Goal: Task Accomplishment & Management: Use online tool/utility

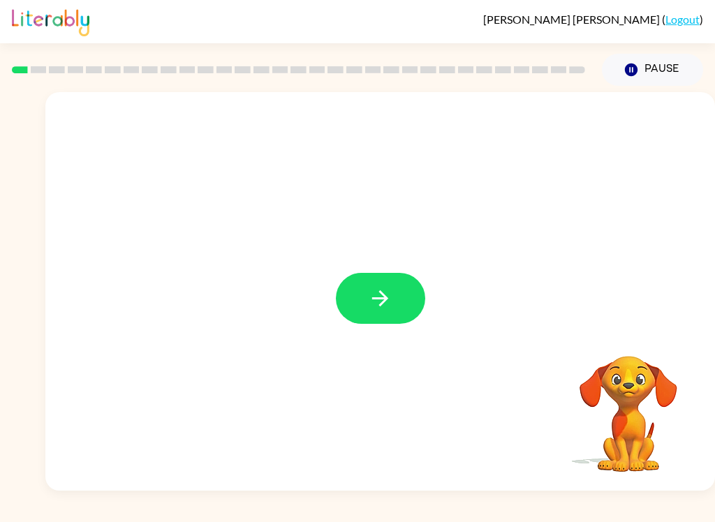
click at [366, 313] on button "button" at bounding box center [380, 298] width 89 height 51
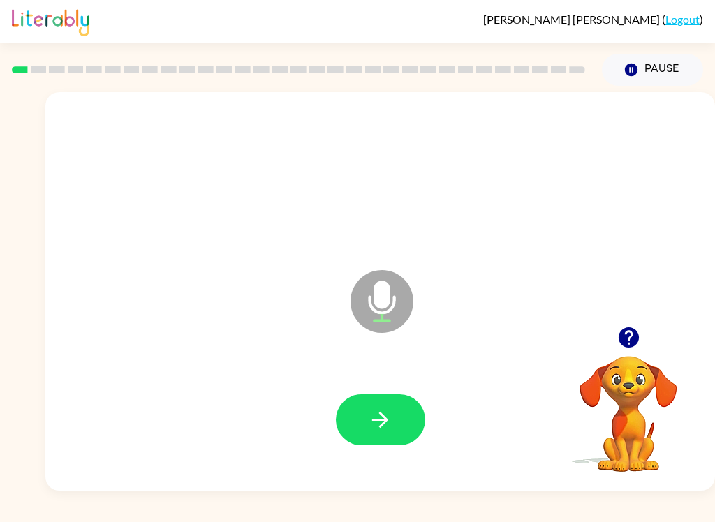
click at [362, 410] on button "button" at bounding box center [380, 419] width 89 height 51
click at [371, 413] on icon "button" at bounding box center [380, 420] width 24 height 24
click at [627, 336] on icon "button" at bounding box center [628, 337] width 20 height 20
click at [404, 408] on button "button" at bounding box center [380, 419] width 89 height 51
click at [388, 410] on icon "button" at bounding box center [380, 420] width 24 height 24
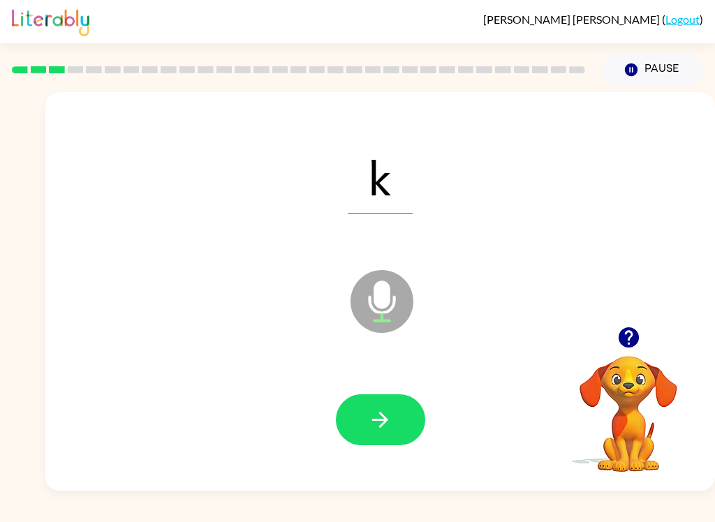
click at [386, 425] on icon "button" at bounding box center [380, 420] width 24 height 24
click at [406, 411] on button "button" at bounding box center [380, 419] width 89 height 51
click at [398, 431] on button "button" at bounding box center [380, 419] width 89 height 51
click at [397, 437] on button "button" at bounding box center [380, 419] width 89 height 51
click at [385, 428] on icon "button" at bounding box center [380, 420] width 24 height 24
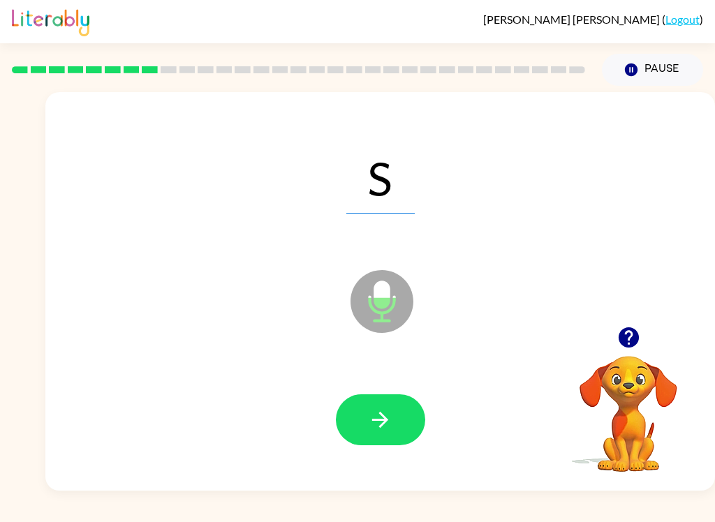
click at [383, 419] on icon "button" at bounding box center [380, 420] width 24 height 24
click at [382, 424] on icon "button" at bounding box center [380, 420] width 16 height 16
click at [381, 426] on icon "button" at bounding box center [380, 420] width 16 height 16
click at [379, 416] on icon "button" at bounding box center [380, 420] width 24 height 24
click at [392, 445] on button "button" at bounding box center [380, 419] width 89 height 51
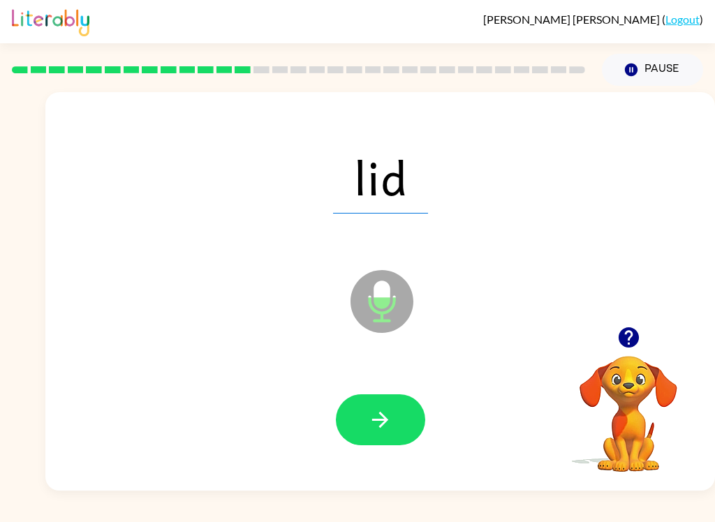
click at [374, 428] on icon "button" at bounding box center [380, 420] width 24 height 24
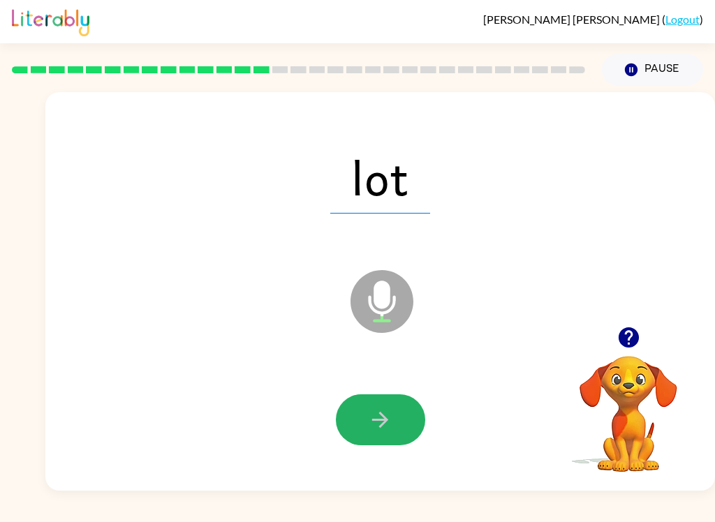
click at [390, 419] on icon "button" at bounding box center [380, 420] width 24 height 24
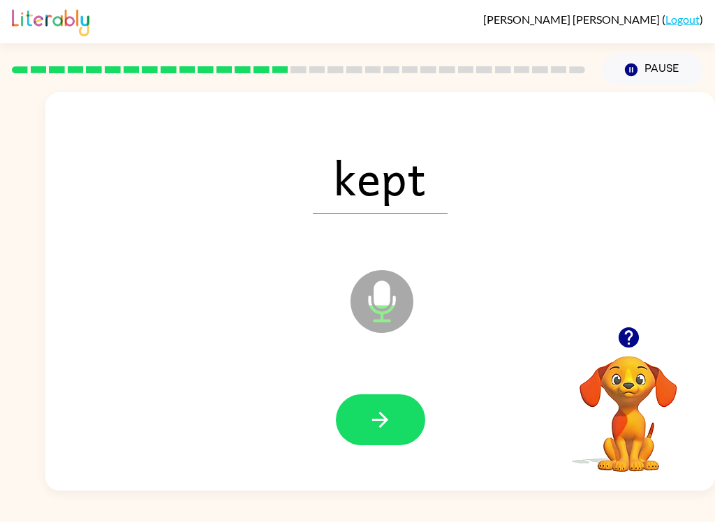
click at [398, 429] on button "button" at bounding box center [380, 419] width 89 height 51
click at [380, 410] on icon "button" at bounding box center [380, 420] width 24 height 24
click at [389, 424] on icon "button" at bounding box center [380, 420] width 24 height 24
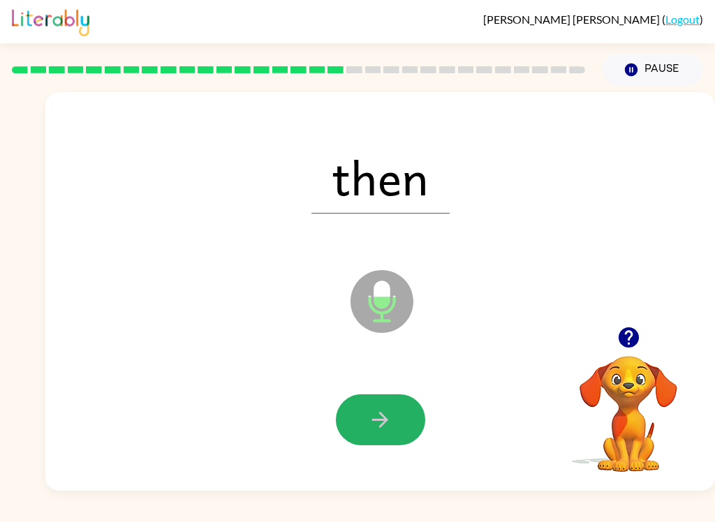
click at [406, 423] on button "button" at bounding box center [380, 419] width 89 height 51
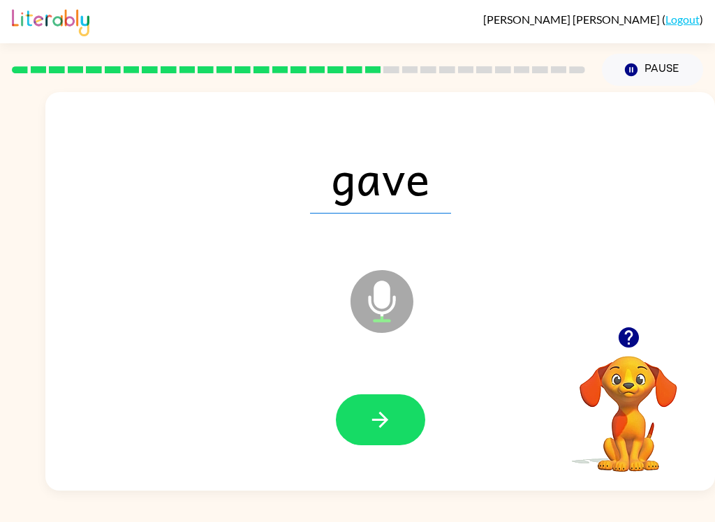
click at [377, 406] on button "button" at bounding box center [380, 419] width 89 height 51
click at [394, 432] on button "button" at bounding box center [380, 419] width 89 height 51
click at [403, 431] on button "button" at bounding box center [380, 419] width 89 height 51
click at [359, 445] on button "button" at bounding box center [380, 419] width 89 height 51
click at [371, 410] on icon "button" at bounding box center [380, 420] width 24 height 24
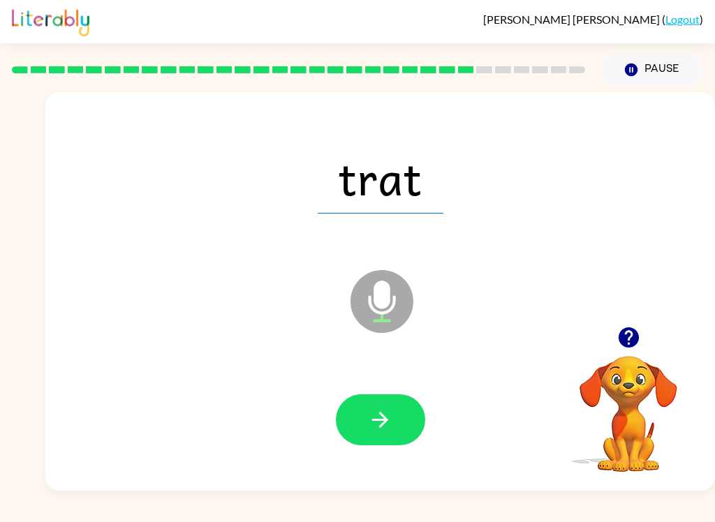
click at [427, 396] on div at bounding box center [379, 420] width 641 height 114
click at [392, 417] on button "button" at bounding box center [380, 419] width 89 height 51
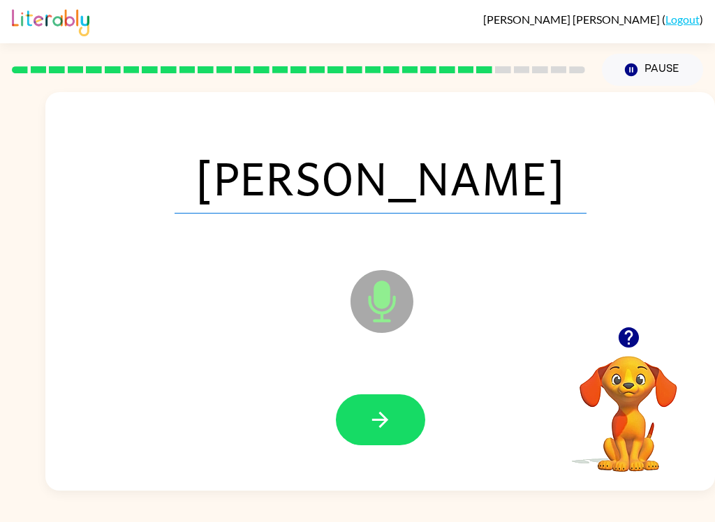
click at [387, 419] on icon "button" at bounding box center [380, 420] width 16 height 16
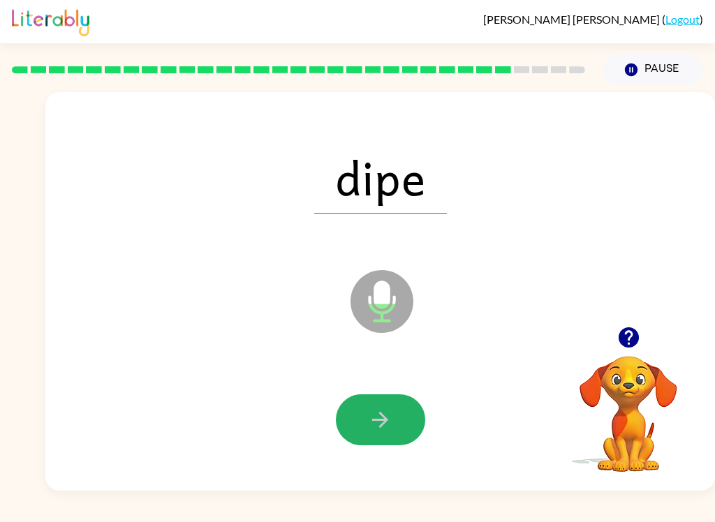
click at [374, 438] on button "button" at bounding box center [380, 419] width 89 height 51
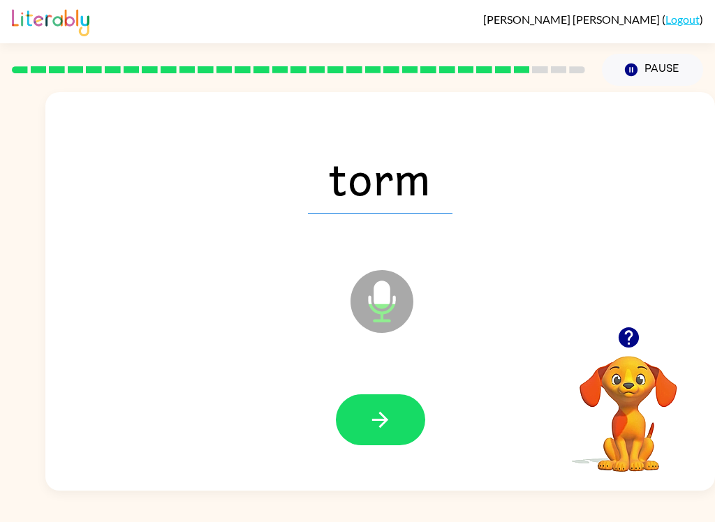
click at [384, 420] on icon "button" at bounding box center [380, 420] width 16 height 16
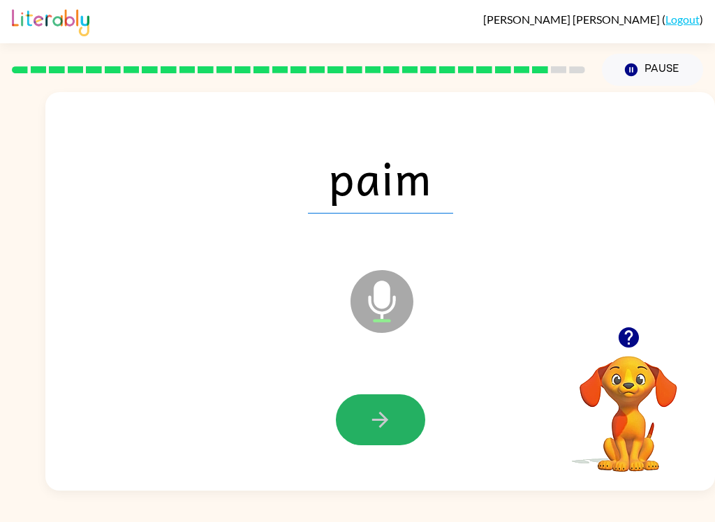
click at [402, 417] on button "button" at bounding box center [380, 419] width 89 height 51
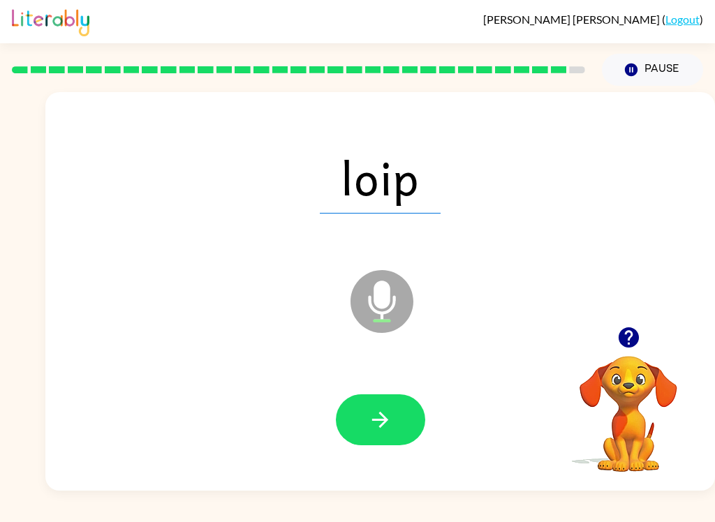
click at [394, 417] on button "button" at bounding box center [380, 419] width 89 height 51
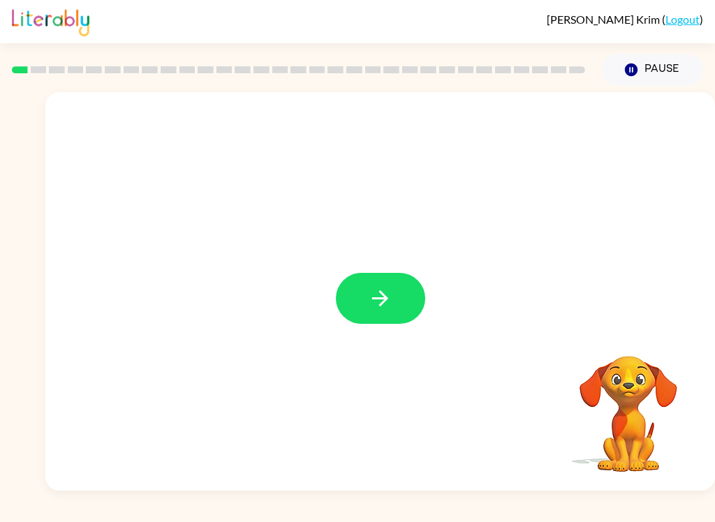
click at [408, 288] on button "button" at bounding box center [380, 298] width 89 height 51
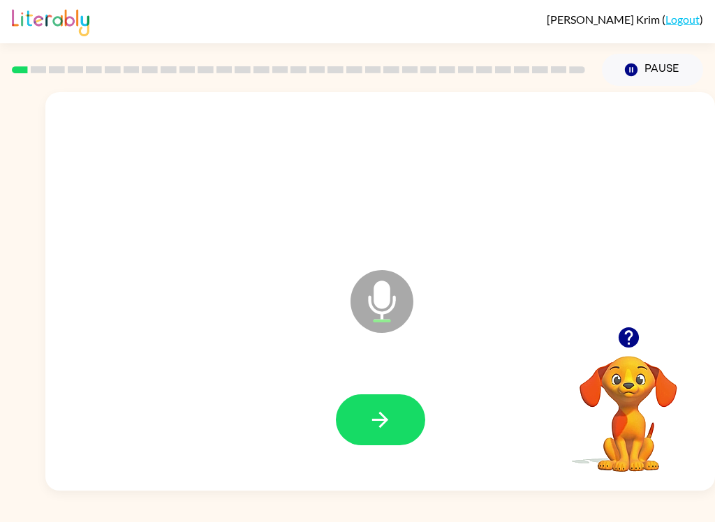
click at [372, 420] on icon "button" at bounding box center [380, 420] width 24 height 24
click at [398, 403] on button "button" at bounding box center [380, 419] width 89 height 51
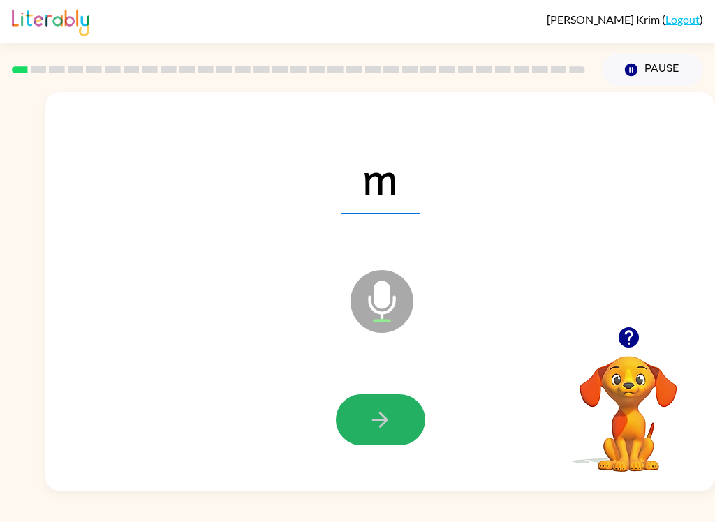
click at [382, 428] on icon "button" at bounding box center [380, 420] width 24 height 24
click at [388, 428] on icon "button" at bounding box center [380, 420] width 24 height 24
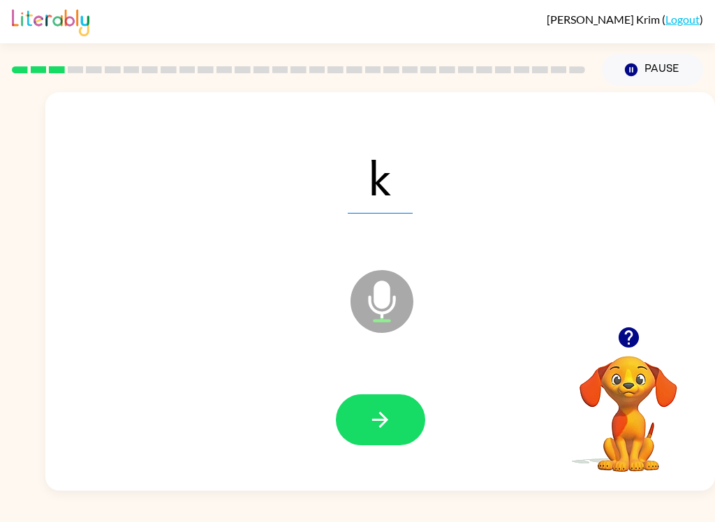
click at [396, 421] on button "button" at bounding box center [380, 419] width 89 height 51
click at [394, 428] on button "button" at bounding box center [380, 419] width 89 height 51
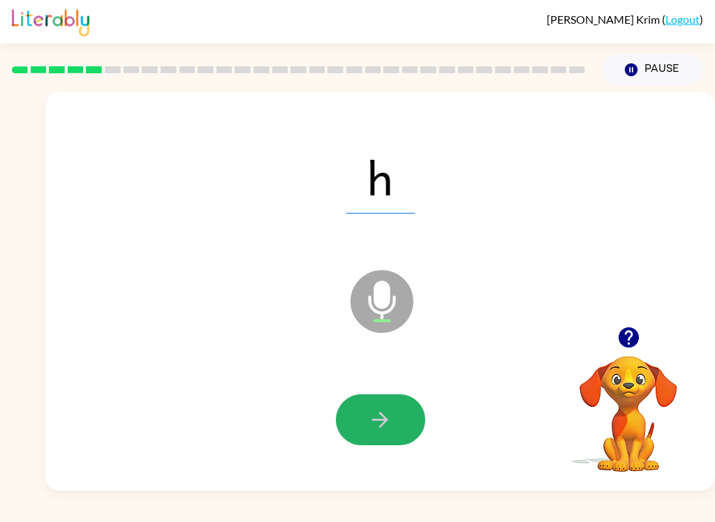
click at [398, 425] on button "button" at bounding box center [380, 419] width 89 height 51
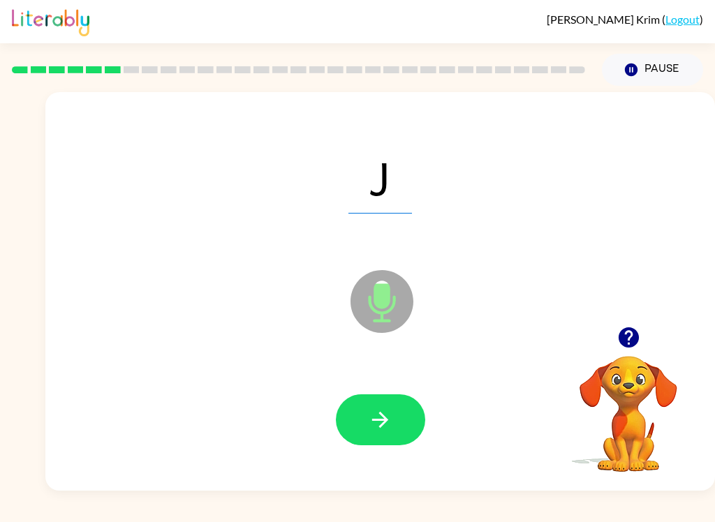
click at [398, 433] on button "button" at bounding box center [380, 419] width 89 height 51
click at [396, 424] on button "button" at bounding box center [380, 419] width 89 height 51
click at [392, 434] on button "button" at bounding box center [380, 419] width 89 height 51
click at [398, 438] on button "button" at bounding box center [380, 419] width 89 height 51
click at [384, 440] on button "button" at bounding box center [380, 419] width 89 height 51
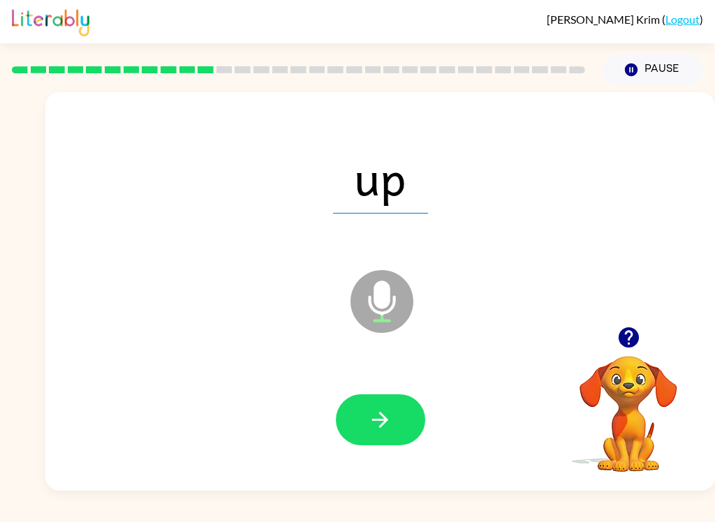
click at [380, 417] on icon "button" at bounding box center [380, 420] width 24 height 24
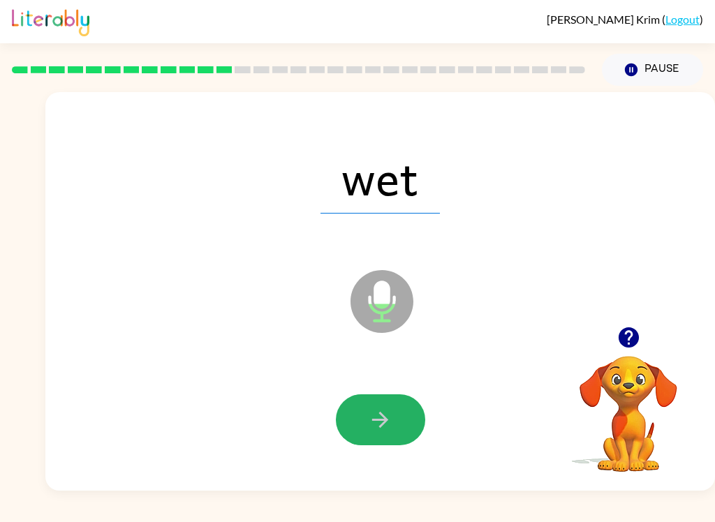
click at [396, 421] on button "button" at bounding box center [380, 419] width 89 height 51
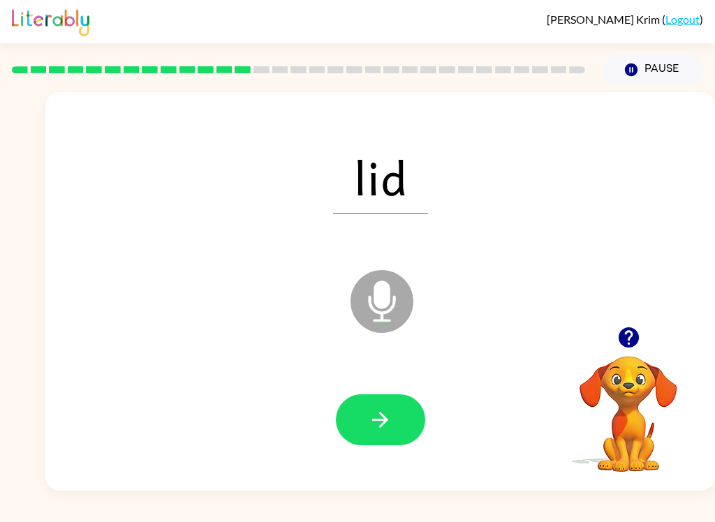
click at [390, 434] on button "button" at bounding box center [380, 419] width 89 height 51
click at [375, 427] on icon "button" at bounding box center [380, 420] width 24 height 24
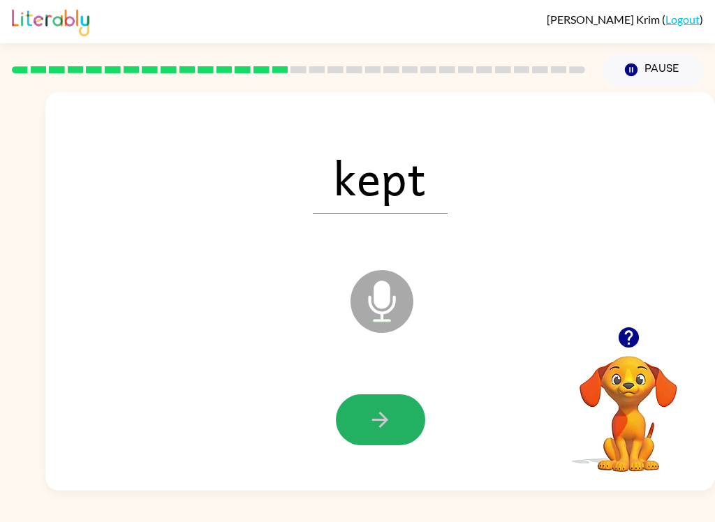
click at [391, 423] on icon "button" at bounding box center [380, 420] width 24 height 24
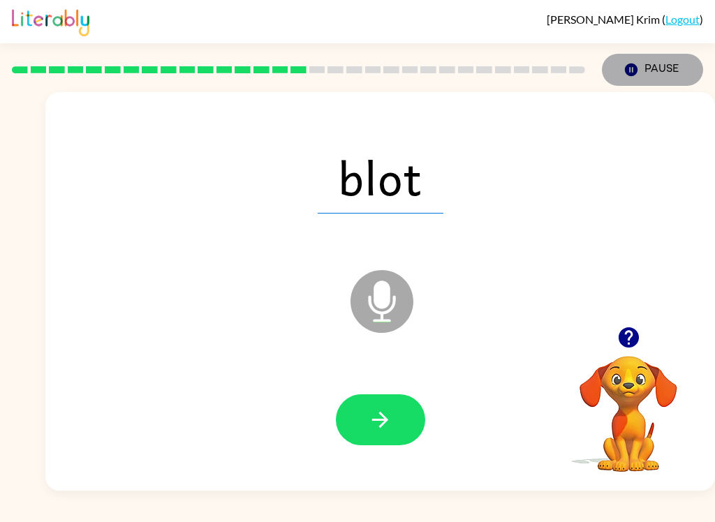
click at [661, 74] on button "Pause Pause" at bounding box center [651, 70] width 101 height 32
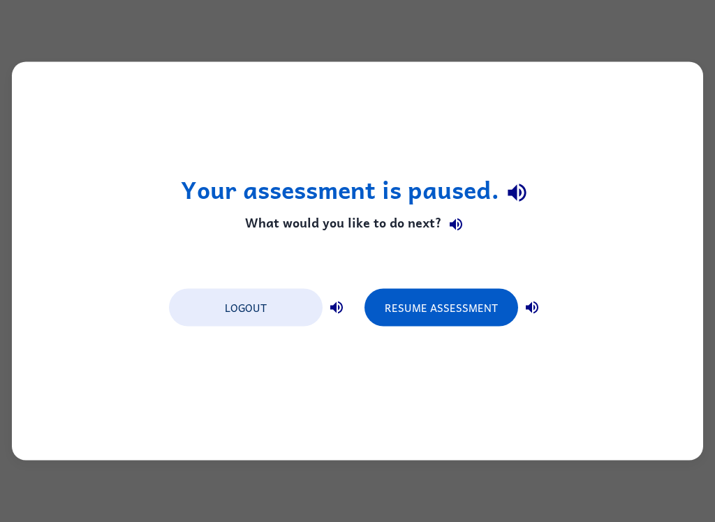
click at [424, 297] on button "Resume Assessment" at bounding box center [441, 308] width 154 height 38
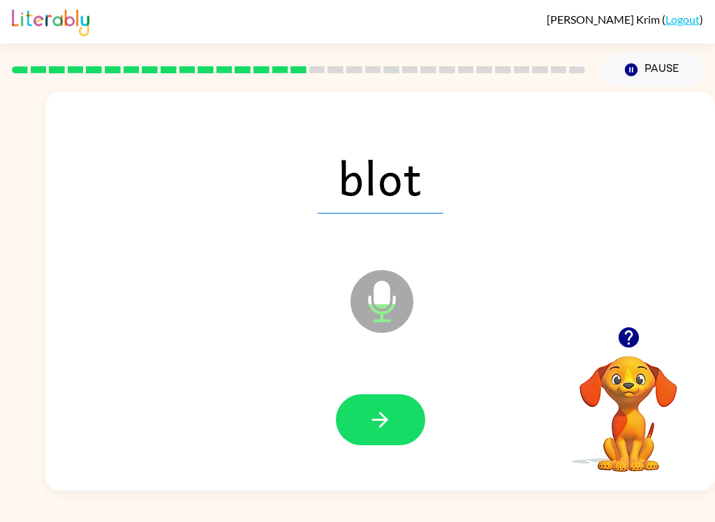
click at [394, 423] on button "button" at bounding box center [380, 419] width 89 height 51
click at [385, 415] on icon "button" at bounding box center [380, 420] width 24 height 24
click at [392, 424] on button "button" at bounding box center [380, 419] width 89 height 51
click at [405, 418] on button "button" at bounding box center [380, 419] width 89 height 51
click at [396, 419] on button "button" at bounding box center [380, 419] width 89 height 51
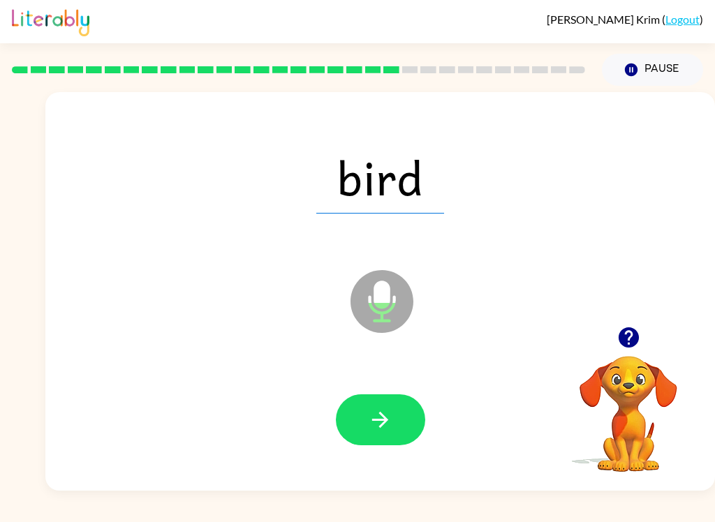
click at [397, 419] on button "button" at bounding box center [380, 419] width 89 height 51
click at [410, 423] on button "button" at bounding box center [380, 419] width 89 height 51
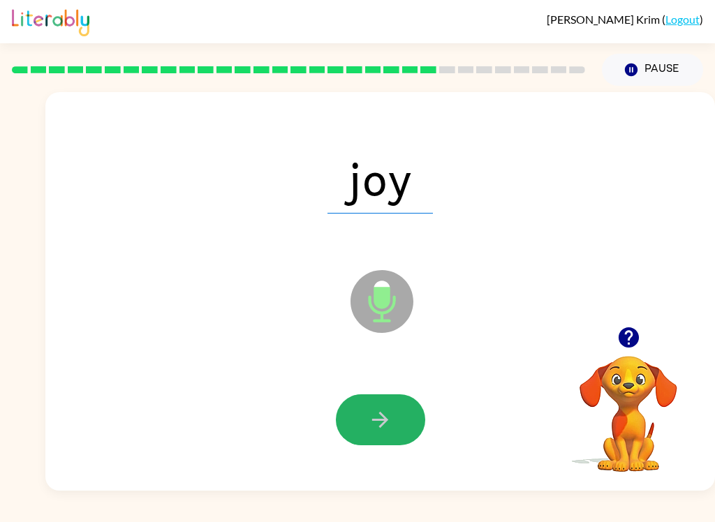
click at [389, 419] on icon "button" at bounding box center [380, 420] width 24 height 24
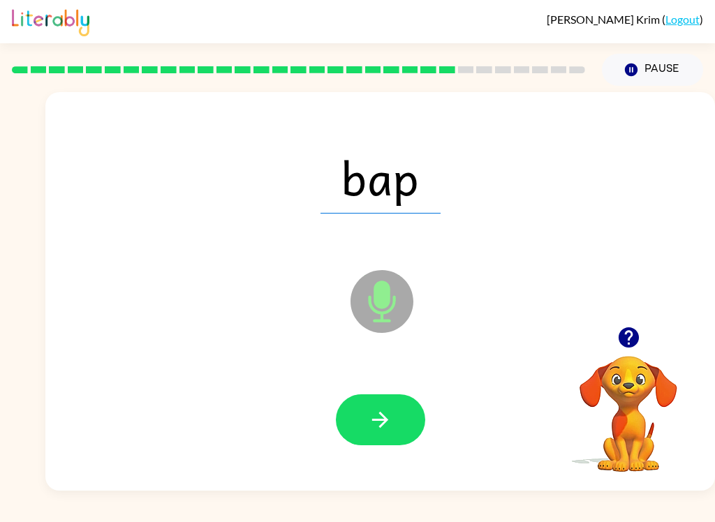
click at [391, 426] on icon "button" at bounding box center [380, 420] width 24 height 24
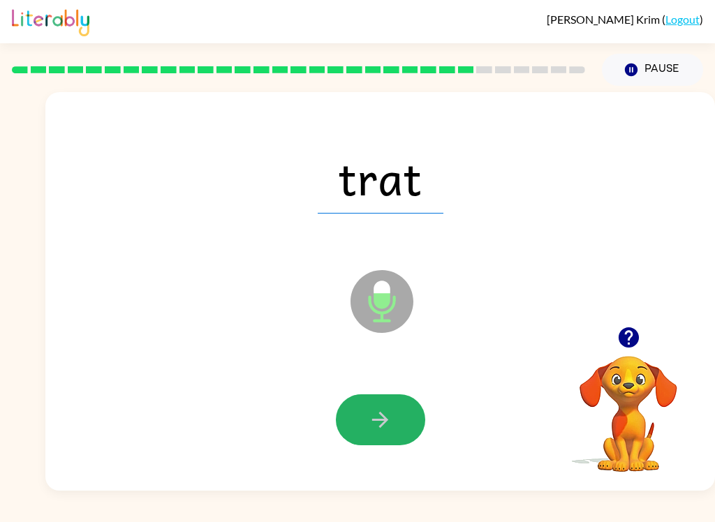
click at [389, 430] on icon "button" at bounding box center [380, 420] width 24 height 24
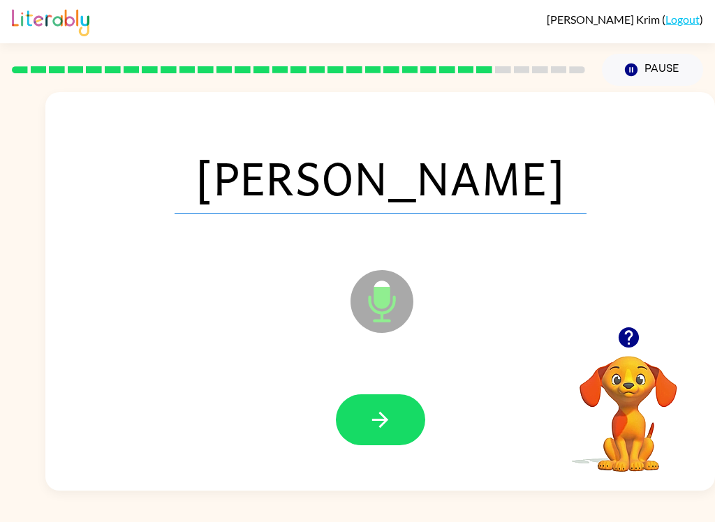
click at [382, 422] on icon "button" at bounding box center [380, 420] width 24 height 24
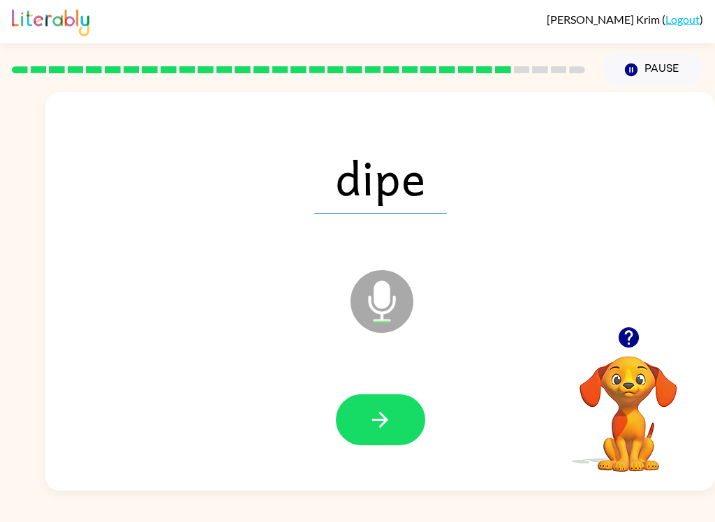
click at [382, 424] on icon "button" at bounding box center [380, 420] width 16 height 16
click at [397, 435] on button "button" at bounding box center [380, 419] width 89 height 51
click at [396, 432] on button "button" at bounding box center [380, 419] width 89 height 51
click at [403, 436] on button "button" at bounding box center [380, 419] width 89 height 51
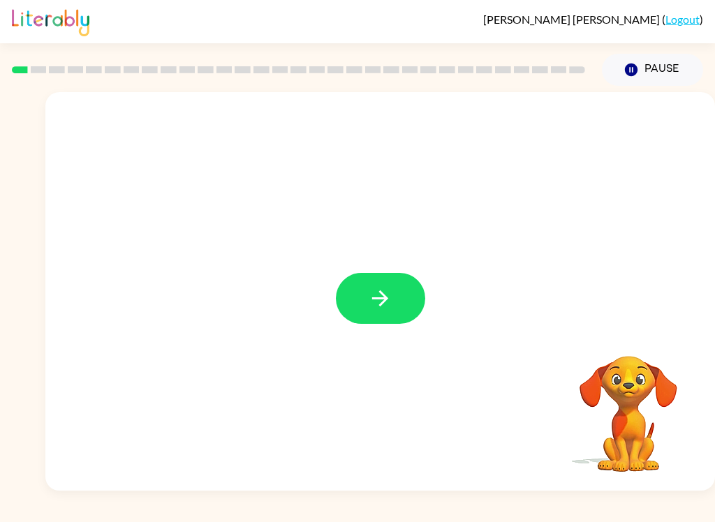
click at [380, 301] on icon "button" at bounding box center [380, 298] width 24 height 24
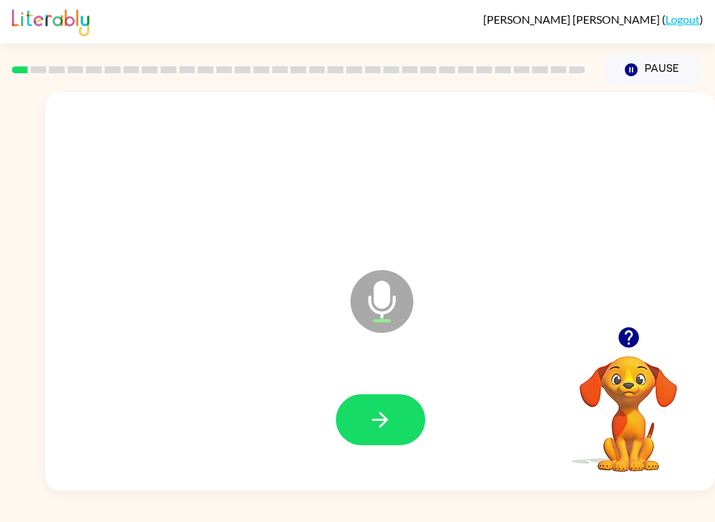
click at [391, 427] on icon "button" at bounding box center [380, 420] width 24 height 24
click at [384, 431] on icon "button" at bounding box center [380, 420] width 24 height 24
click at [396, 426] on button "button" at bounding box center [380, 419] width 89 height 51
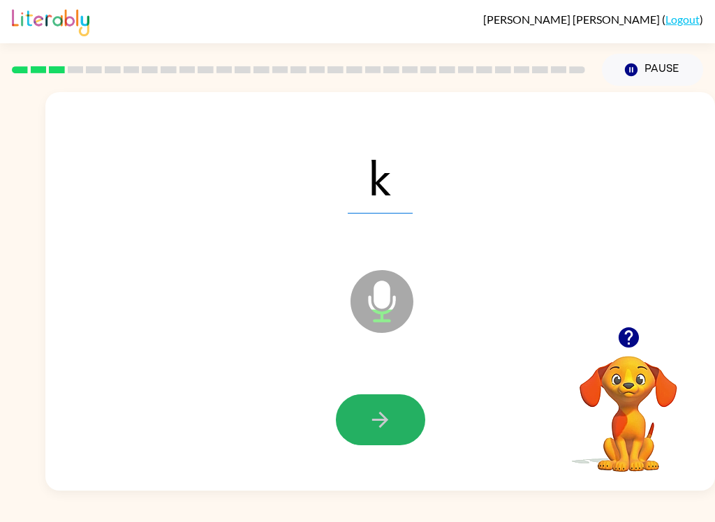
click at [403, 419] on button "button" at bounding box center [380, 419] width 89 height 51
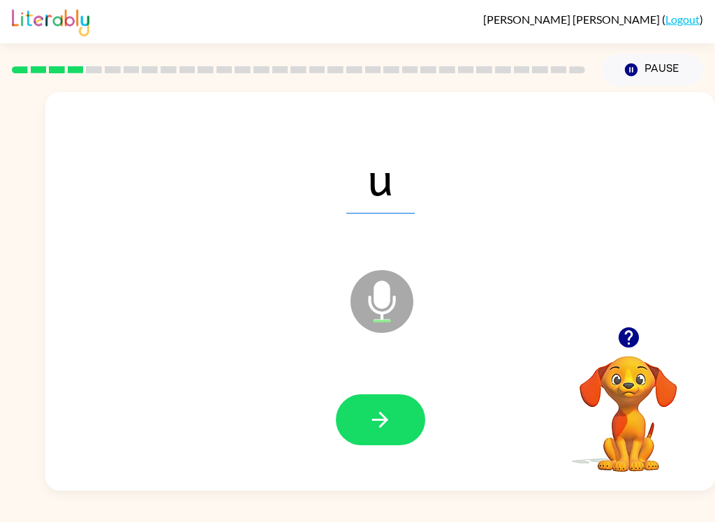
click at [389, 419] on icon "button" at bounding box center [380, 420] width 24 height 24
click at [382, 434] on button "button" at bounding box center [380, 419] width 89 height 51
click at [390, 421] on icon "button" at bounding box center [380, 420] width 24 height 24
click at [382, 431] on icon "button" at bounding box center [380, 420] width 24 height 24
click at [390, 418] on icon "button" at bounding box center [380, 420] width 24 height 24
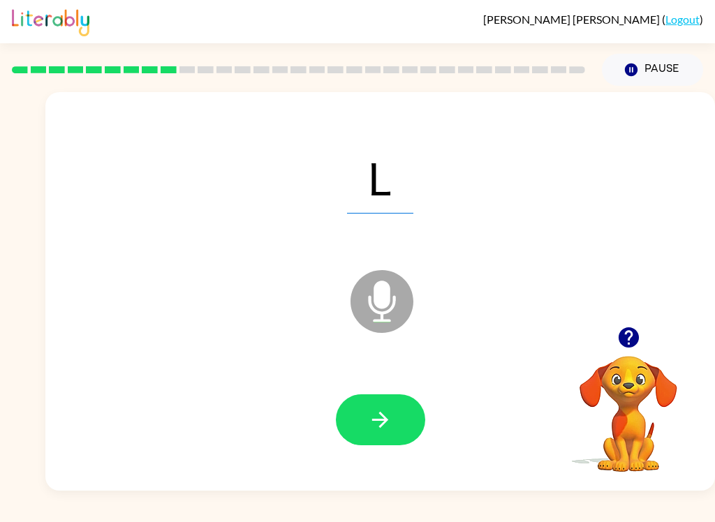
click at [373, 415] on icon "button" at bounding box center [380, 420] width 24 height 24
click at [383, 434] on button "button" at bounding box center [380, 419] width 89 height 51
click at [370, 431] on icon "button" at bounding box center [380, 420] width 24 height 24
click at [377, 429] on icon "button" at bounding box center [380, 420] width 24 height 24
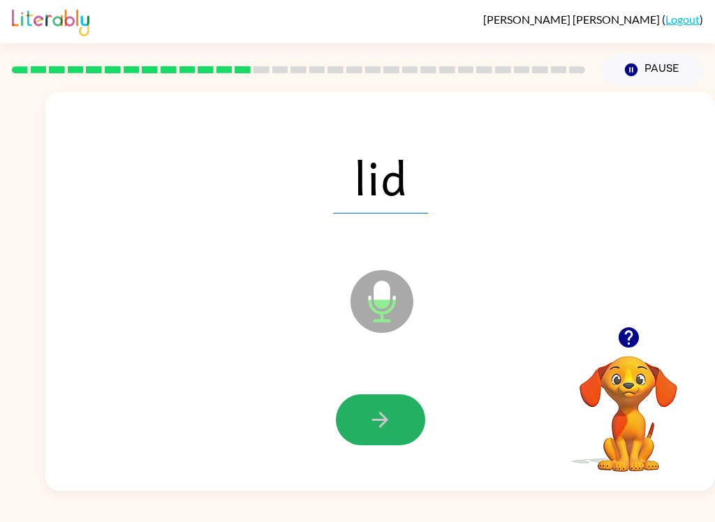
click at [387, 417] on icon "button" at bounding box center [380, 420] width 24 height 24
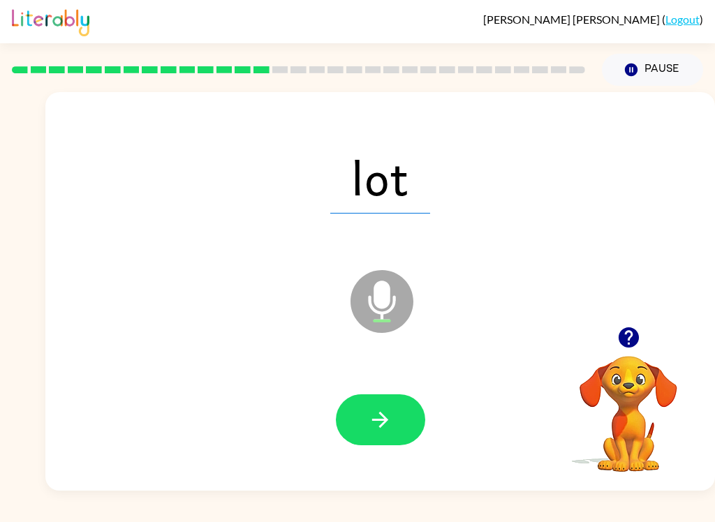
click at [375, 412] on icon "button" at bounding box center [380, 420] width 24 height 24
click at [390, 434] on button "button" at bounding box center [380, 419] width 89 height 51
click at [396, 416] on button "button" at bounding box center [380, 419] width 89 height 51
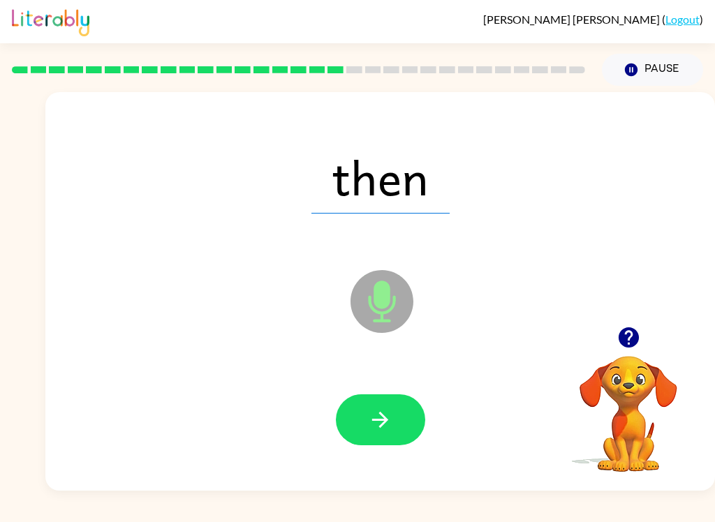
click at [394, 417] on button "button" at bounding box center [380, 419] width 89 height 51
click at [384, 417] on icon "button" at bounding box center [380, 420] width 16 height 16
click at [375, 443] on button "button" at bounding box center [380, 419] width 89 height 51
click at [384, 428] on icon "button" at bounding box center [380, 420] width 24 height 24
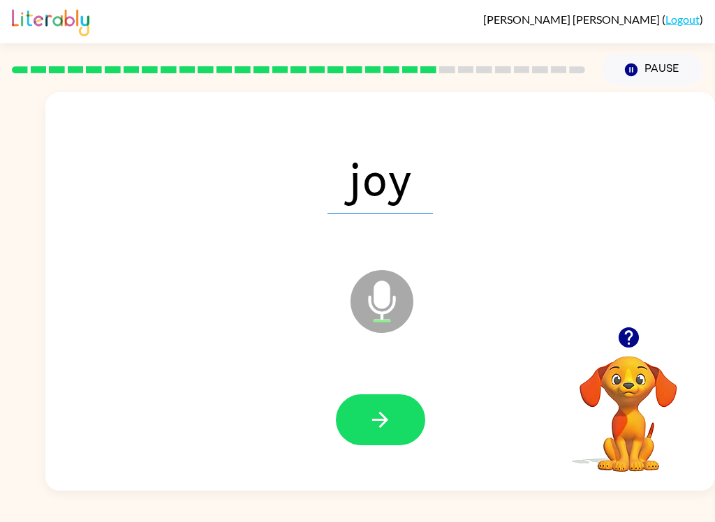
click at [385, 436] on button "button" at bounding box center [380, 419] width 89 height 51
click at [401, 471] on div at bounding box center [379, 420] width 641 height 114
click at [388, 433] on button "button" at bounding box center [380, 419] width 89 height 51
click at [387, 435] on button "button" at bounding box center [380, 419] width 89 height 51
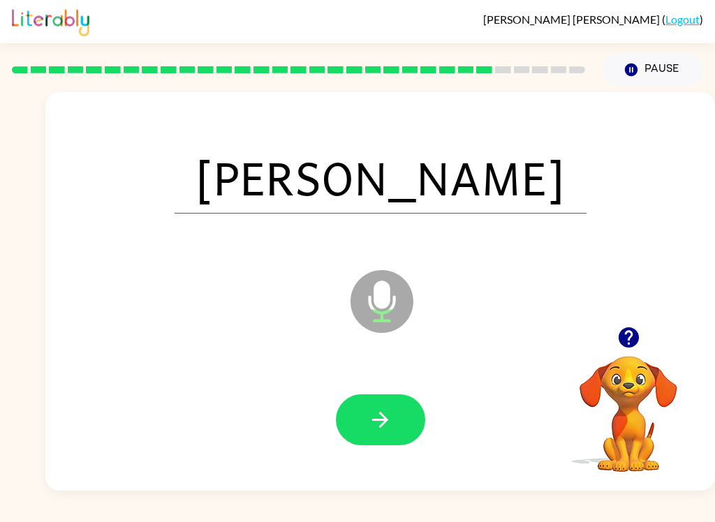
click at [383, 443] on button "button" at bounding box center [380, 419] width 89 height 51
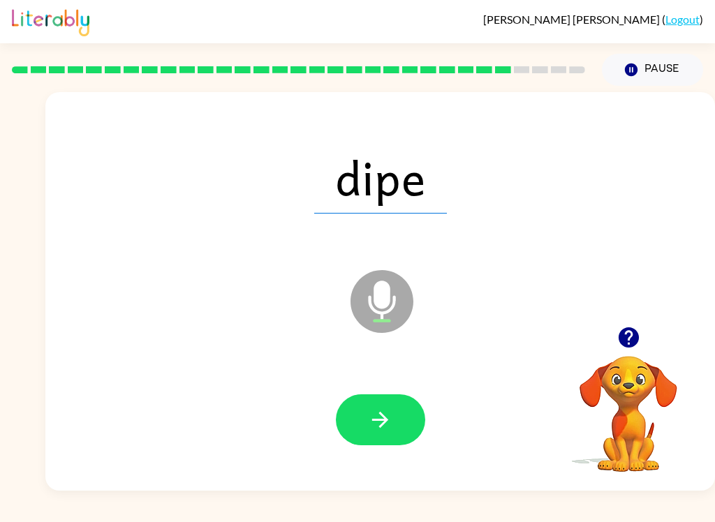
click at [387, 419] on icon "button" at bounding box center [380, 420] width 16 height 16
click at [391, 420] on icon "button" at bounding box center [380, 420] width 24 height 24
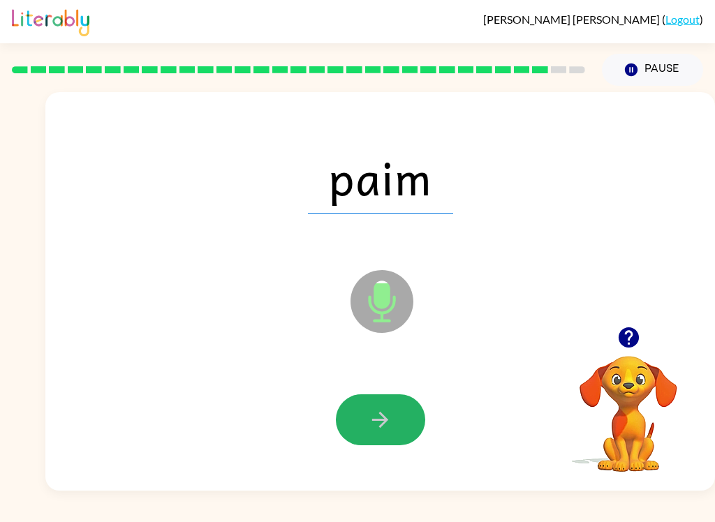
click at [373, 428] on icon "button" at bounding box center [380, 420] width 24 height 24
click at [387, 429] on icon "button" at bounding box center [380, 420] width 24 height 24
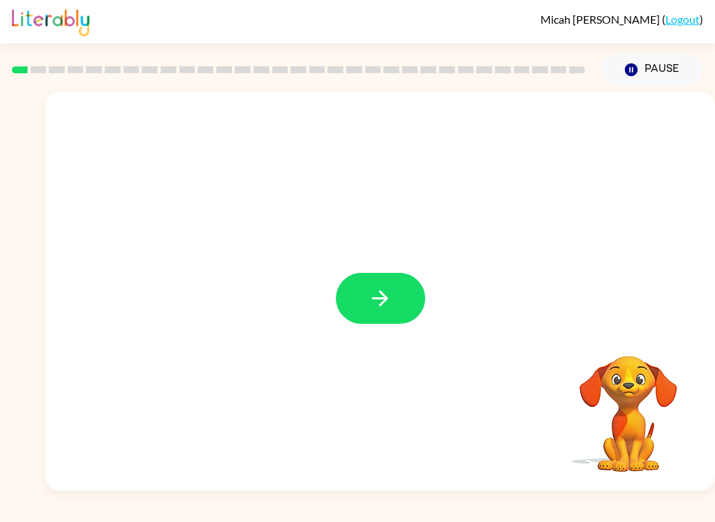
click at [397, 291] on button "button" at bounding box center [380, 298] width 89 height 51
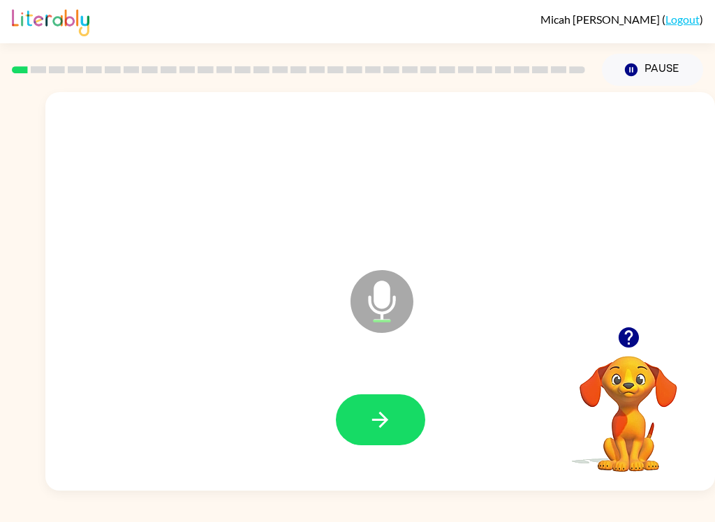
click at [379, 416] on icon "button" at bounding box center [380, 420] width 24 height 24
click at [395, 431] on button "button" at bounding box center [380, 419] width 89 height 51
click at [368, 413] on icon "button" at bounding box center [380, 420] width 24 height 24
click at [378, 426] on icon "button" at bounding box center [380, 420] width 24 height 24
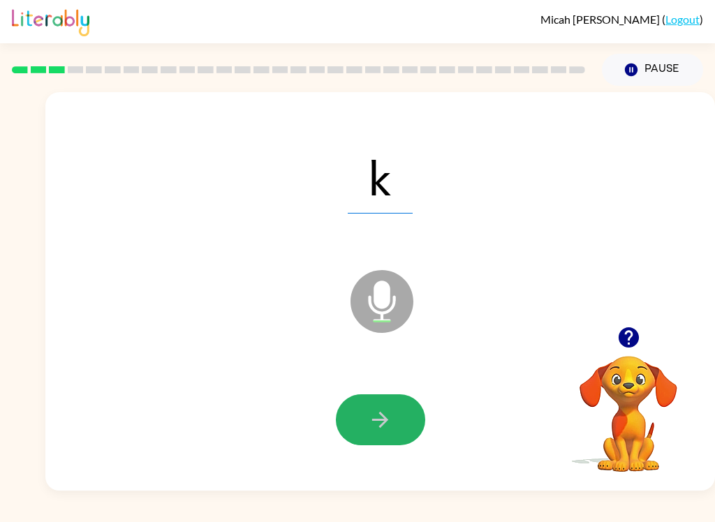
click at [387, 427] on icon "button" at bounding box center [380, 420] width 24 height 24
click at [408, 424] on button "button" at bounding box center [380, 419] width 89 height 51
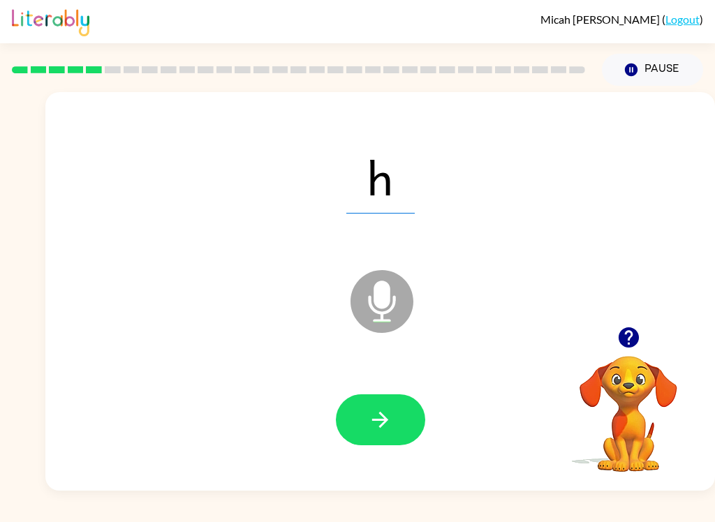
click at [398, 411] on button "button" at bounding box center [380, 419] width 89 height 51
click at [383, 411] on icon "button" at bounding box center [380, 420] width 24 height 24
click at [402, 424] on button "button" at bounding box center [380, 419] width 89 height 51
click at [394, 419] on button "button" at bounding box center [380, 419] width 89 height 51
click at [370, 400] on button "button" at bounding box center [380, 419] width 89 height 51
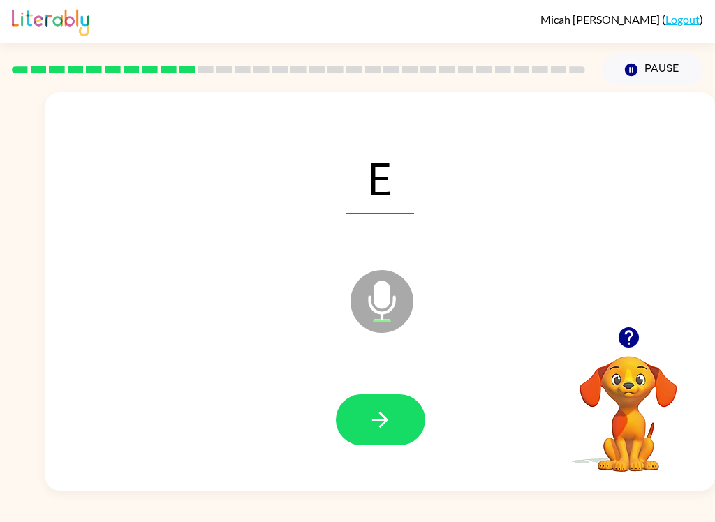
click at [407, 381] on div at bounding box center [379, 420] width 641 height 114
click at [409, 432] on button "button" at bounding box center [380, 419] width 89 height 51
click at [636, 61] on button "Pause Pause" at bounding box center [651, 70] width 101 height 32
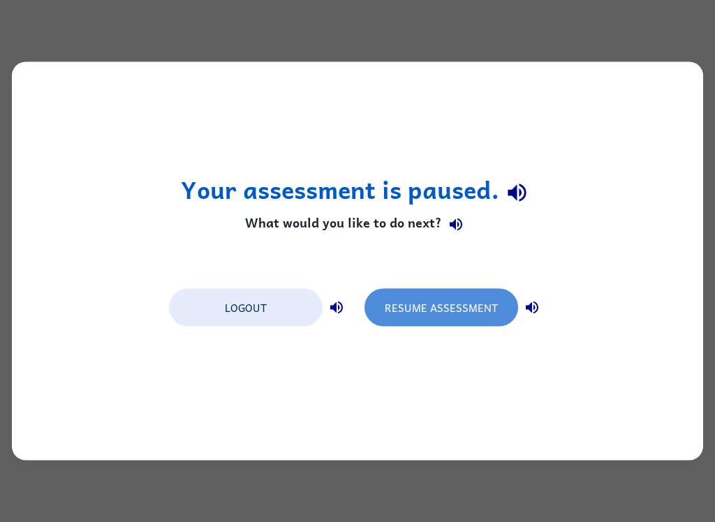
click at [431, 294] on button "Resume Assessment" at bounding box center [441, 308] width 154 height 38
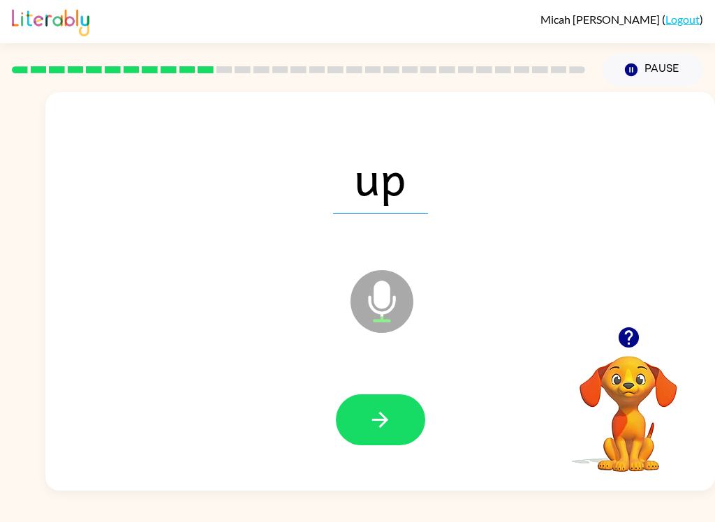
click at [376, 415] on icon "button" at bounding box center [380, 420] width 24 height 24
click at [381, 438] on button "button" at bounding box center [380, 419] width 89 height 51
click at [403, 407] on button "button" at bounding box center [380, 419] width 89 height 51
click at [377, 421] on icon "button" at bounding box center [380, 420] width 16 height 16
click at [368, 444] on button "button" at bounding box center [380, 419] width 89 height 51
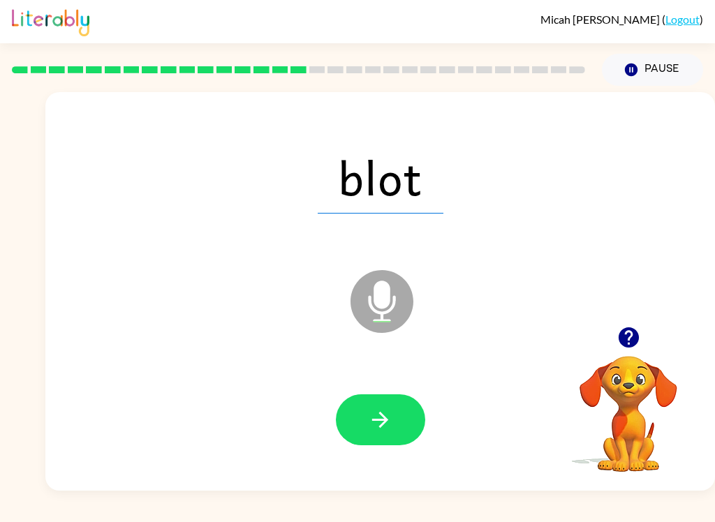
click at [406, 426] on button "button" at bounding box center [380, 419] width 89 height 51
click at [367, 440] on button "button" at bounding box center [380, 419] width 89 height 51
click at [398, 437] on button "button" at bounding box center [380, 419] width 89 height 51
click at [385, 441] on button "button" at bounding box center [380, 419] width 89 height 51
click at [390, 431] on icon "button" at bounding box center [380, 420] width 24 height 24
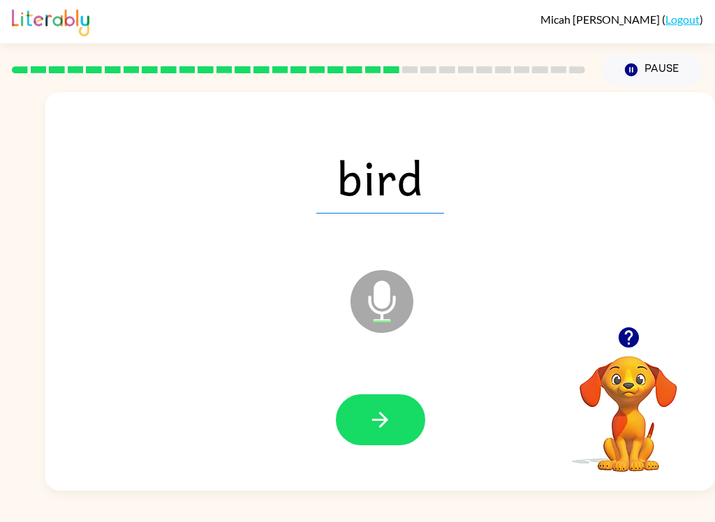
click at [401, 421] on button "button" at bounding box center [380, 419] width 89 height 51
click at [407, 434] on button "button" at bounding box center [380, 419] width 89 height 51
click at [402, 418] on button "button" at bounding box center [380, 419] width 89 height 51
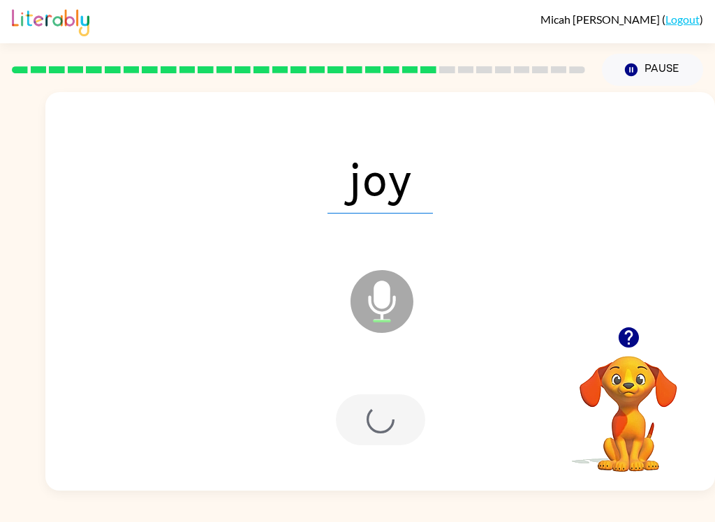
click at [401, 418] on div at bounding box center [380, 419] width 89 height 51
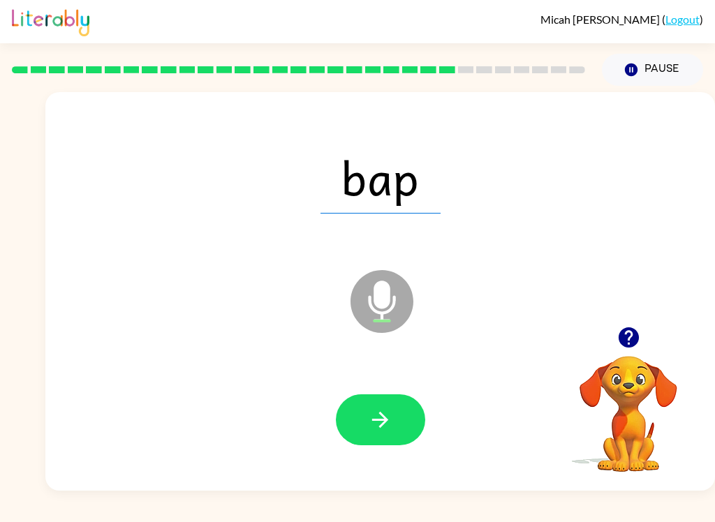
click at [366, 433] on button "button" at bounding box center [380, 419] width 89 height 51
click at [374, 434] on button "button" at bounding box center [380, 419] width 89 height 51
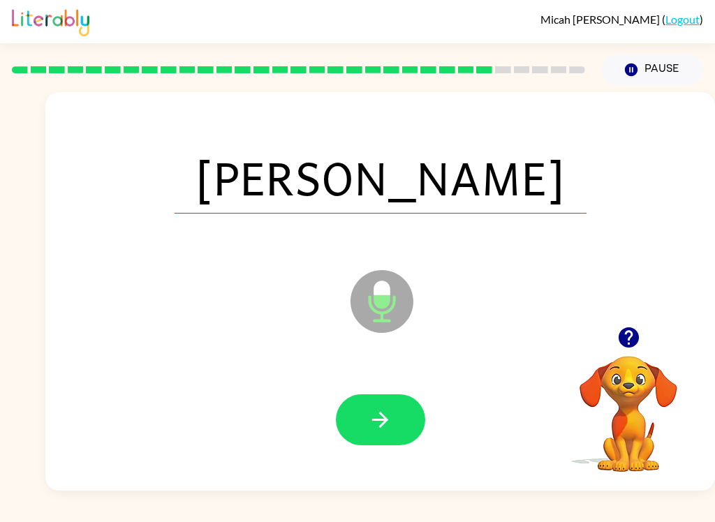
click at [388, 419] on icon "button" at bounding box center [380, 420] width 24 height 24
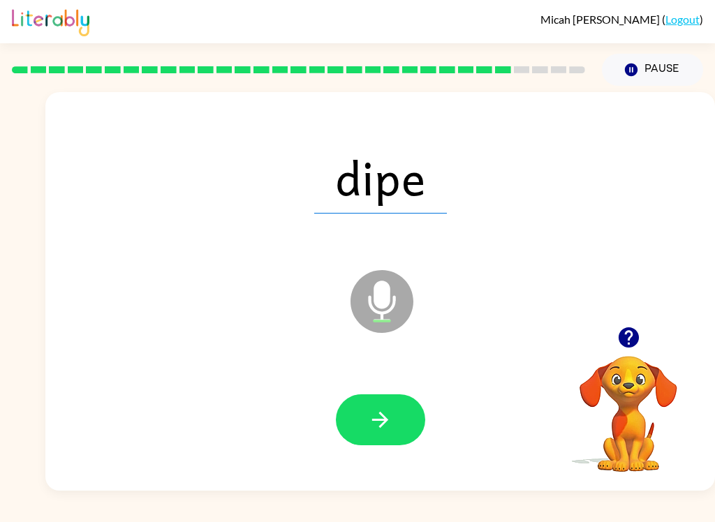
click at [392, 426] on button "button" at bounding box center [380, 419] width 89 height 51
click at [391, 412] on icon "button" at bounding box center [380, 420] width 24 height 24
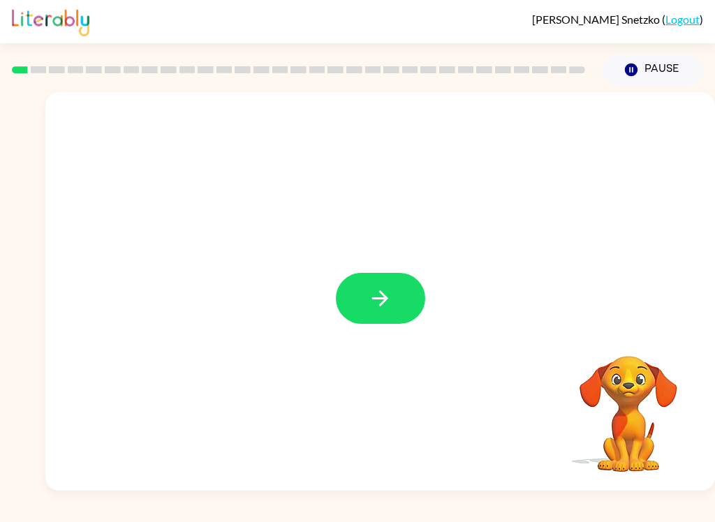
click at [365, 301] on button "button" at bounding box center [380, 298] width 89 height 51
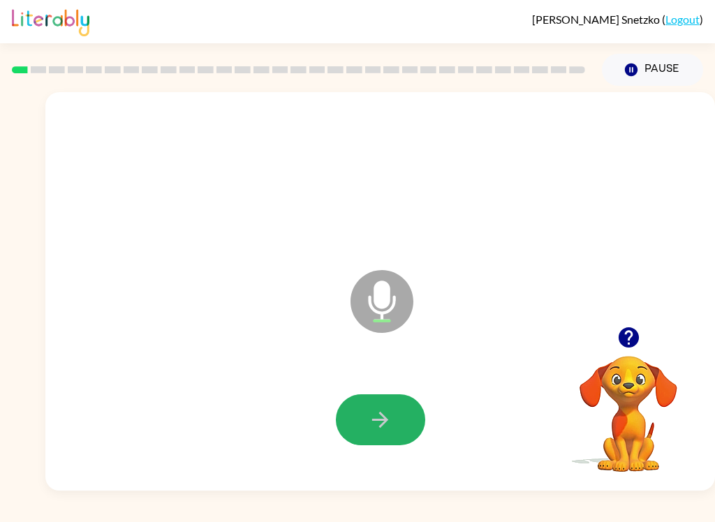
click at [377, 431] on icon "button" at bounding box center [380, 420] width 24 height 24
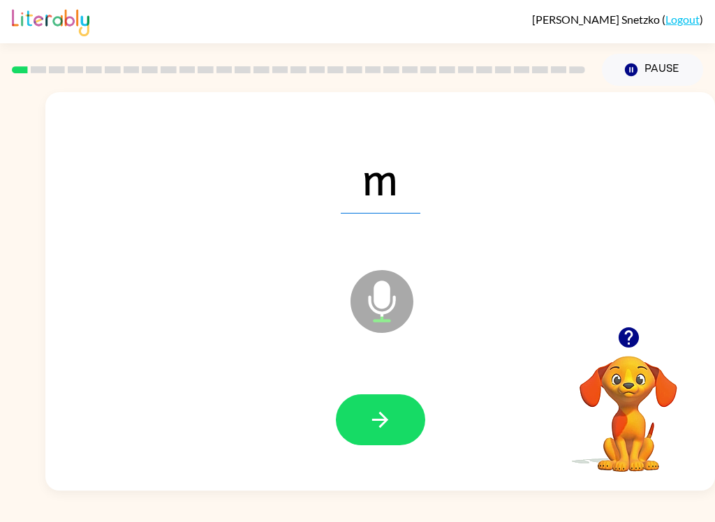
click at [372, 443] on button "button" at bounding box center [380, 419] width 89 height 51
click at [368, 427] on icon "button" at bounding box center [380, 420] width 24 height 24
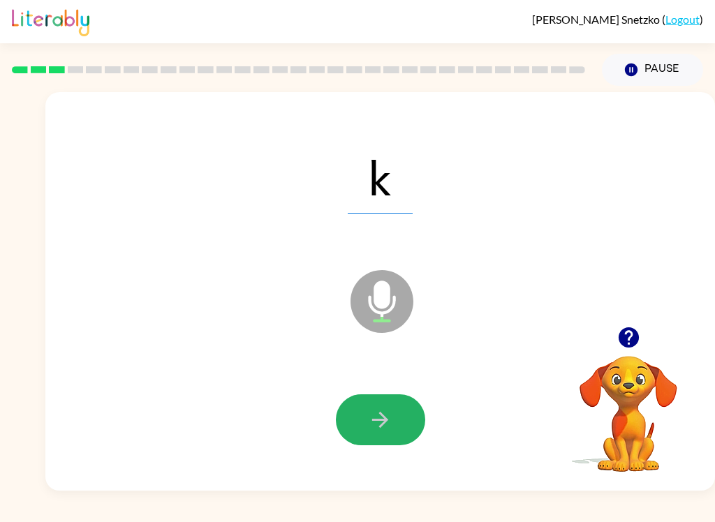
click at [372, 438] on button "button" at bounding box center [380, 419] width 89 height 51
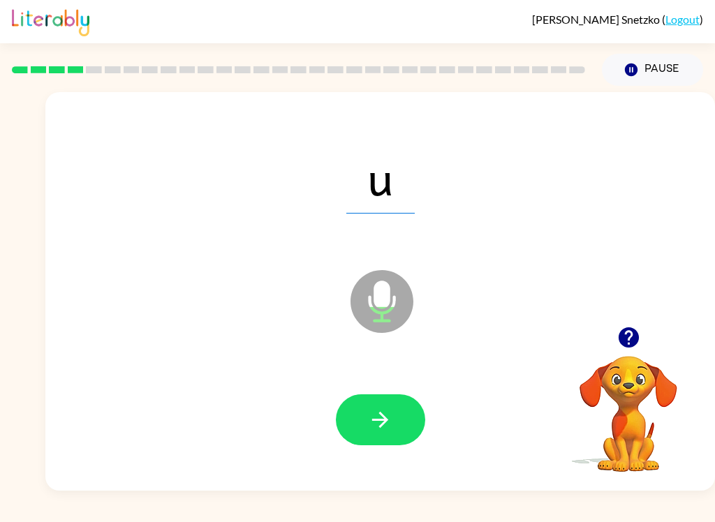
click at [372, 431] on icon "button" at bounding box center [380, 420] width 24 height 24
click at [382, 426] on icon "button" at bounding box center [380, 420] width 24 height 24
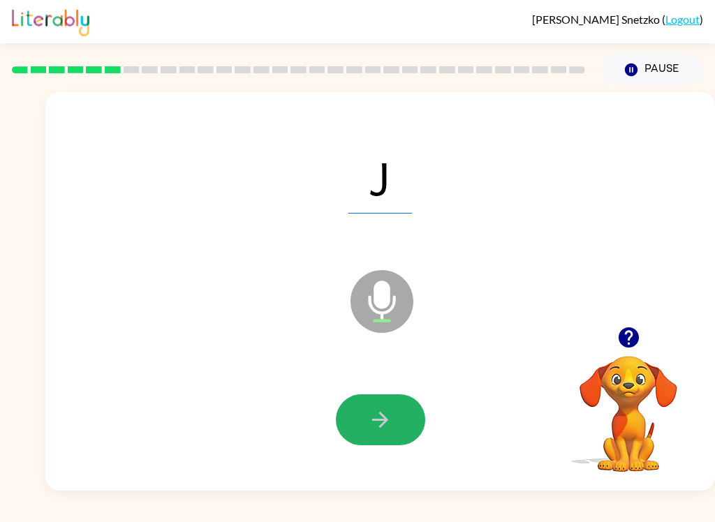
click at [372, 426] on icon "button" at bounding box center [380, 420] width 24 height 24
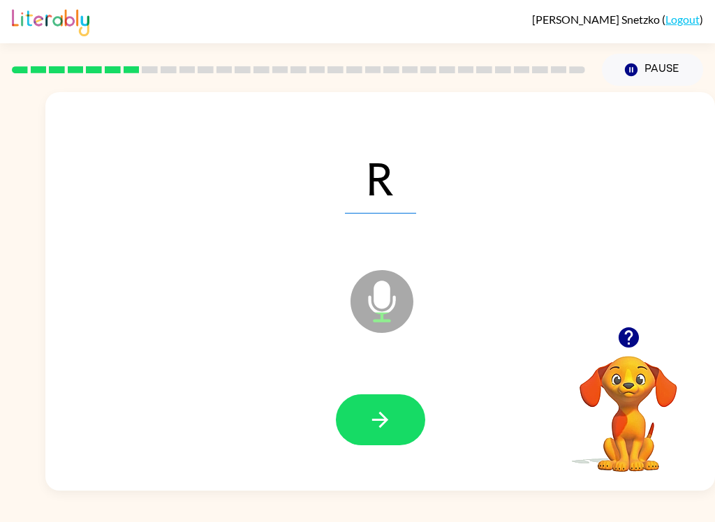
click at [374, 435] on button "button" at bounding box center [380, 419] width 89 height 51
click at [386, 432] on icon "button" at bounding box center [380, 420] width 24 height 24
click at [385, 438] on button "button" at bounding box center [380, 419] width 89 height 51
click at [362, 434] on button "button" at bounding box center [380, 419] width 89 height 51
click at [375, 431] on icon "button" at bounding box center [380, 420] width 24 height 24
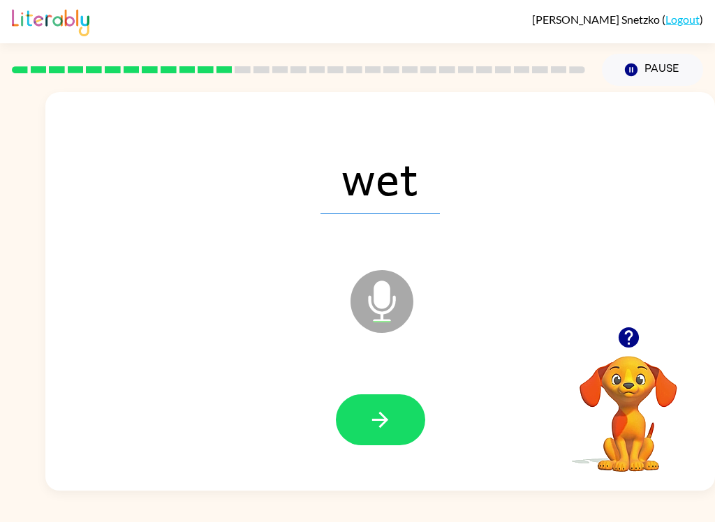
click at [368, 420] on icon "button" at bounding box center [380, 420] width 24 height 24
click at [380, 419] on icon "button" at bounding box center [380, 420] width 24 height 24
click at [394, 440] on button "button" at bounding box center [380, 419] width 89 height 51
click at [374, 406] on button "button" at bounding box center [380, 419] width 89 height 51
click at [366, 419] on button "button" at bounding box center [380, 419] width 89 height 51
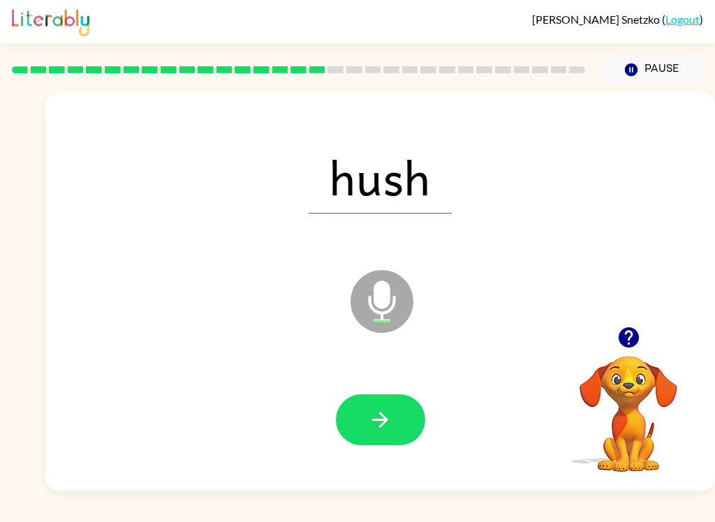
click at [382, 430] on icon "button" at bounding box center [380, 420] width 24 height 24
click at [377, 429] on icon "button" at bounding box center [380, 420] width 24 height 24
click at [381, 428] on icon "button" at bounding box center [380, 420] width 24 height 24
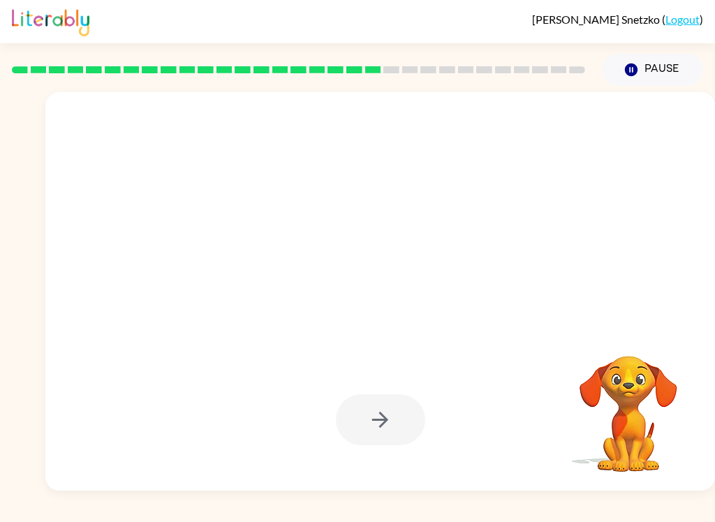
click at [650, 63] on button "Pause Pause" at bounding box center [651, 70] width 101 height 32
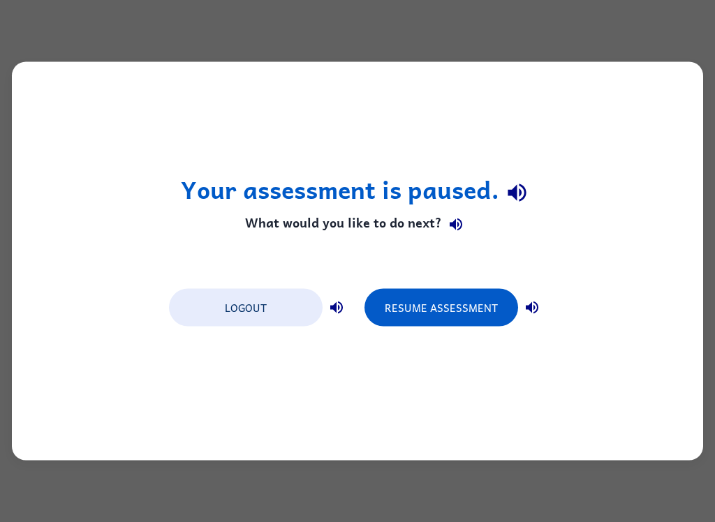
click at [421, 304] on button "Resume Assessment" at bounding box center [441, 308] width 154 height 38
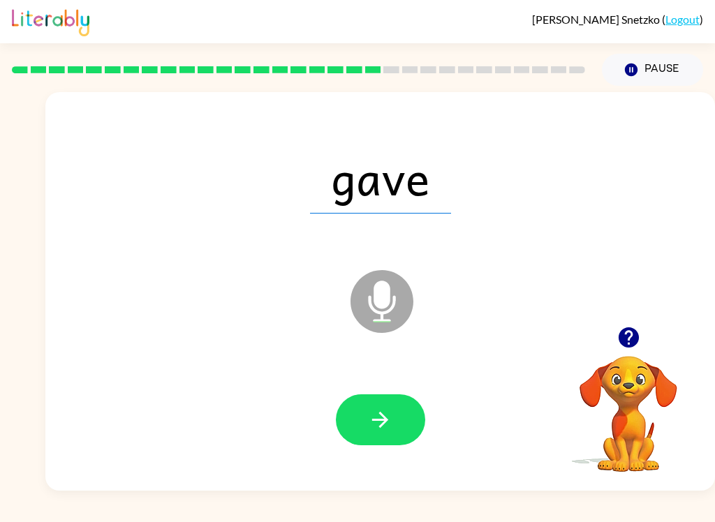
click at [380, 428] on icon "button" at bounding box center [380, 420] width 24 height 24
click at [355, 422] on button "button" at bounding box center [380, 419] width 89 height 51
click at [391, 427] on icon "button" at bounding box center [380, 420] width 24 height 24
click at [380, 428] on icon "button" at bounding box center [380, 420] width 24 height 24
click at [373, 432] on icon "button" at bounding box center [380, 420] width 24 height 24
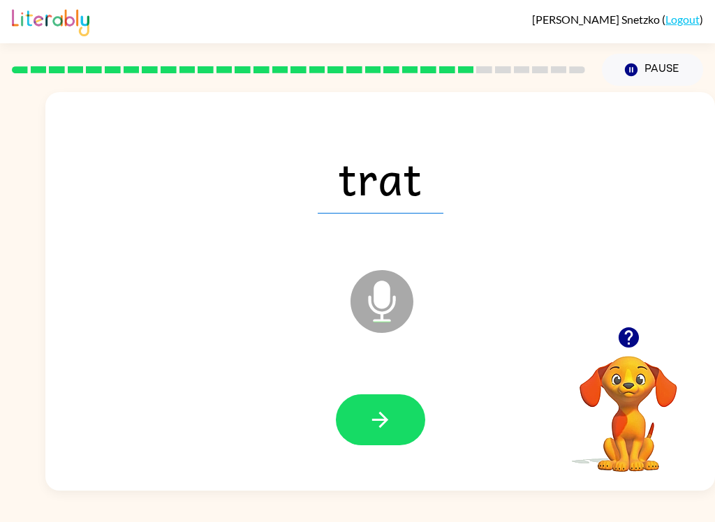
click at [373, 428] on icon "button" at bounding box center [380, 420] width 24 height 24
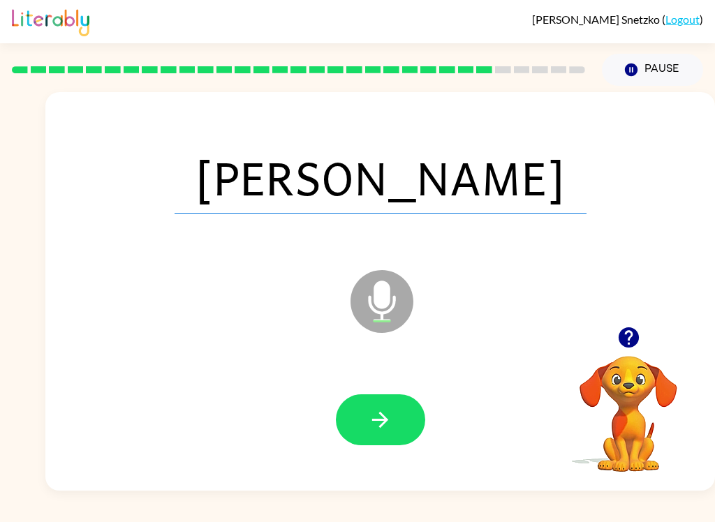
click at [366, 415] on button "button" at bounding box center [380, 419] width 89 height 51
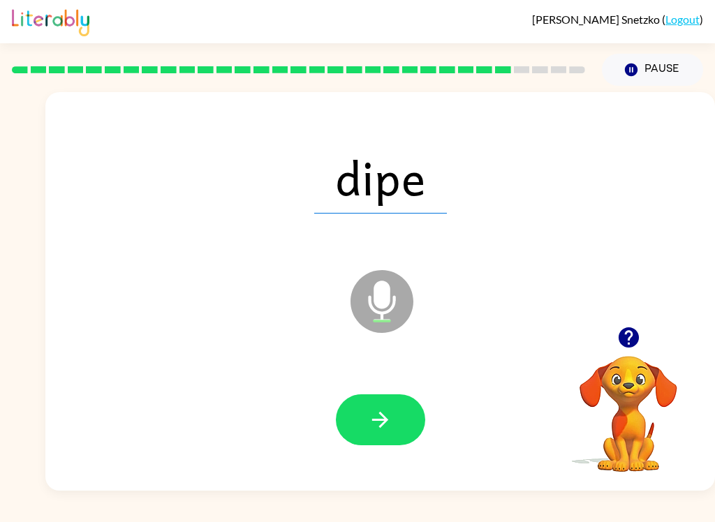
click at [375, 419] on icon "button" at bounding box center [380, 420] width 24 height 24
click at [371, 426] on icon "button" at bounding box center [380, 420] width 24 height 24
click at [377, 433] on button "button" at bounding box center [380, 419] width 89 height 51
click at [371, 425] on icon "button" at bounding box center [380, 420] width 24 height 24
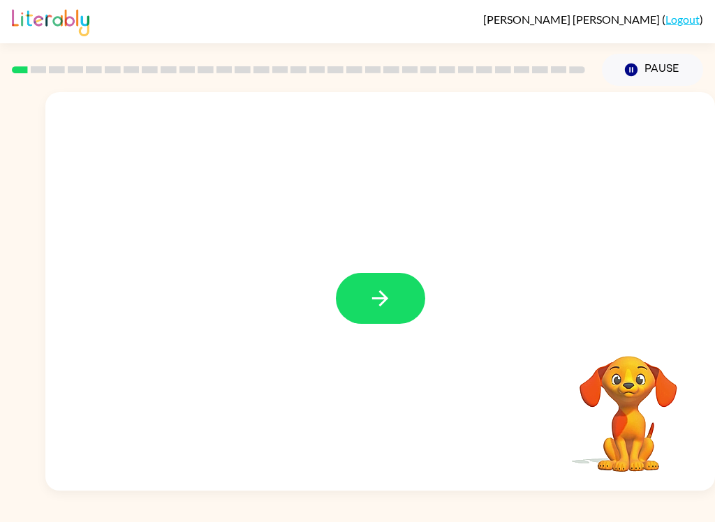
click at [383, 301] on icon "button" at bounding box center [380, 298] width 24 height 24
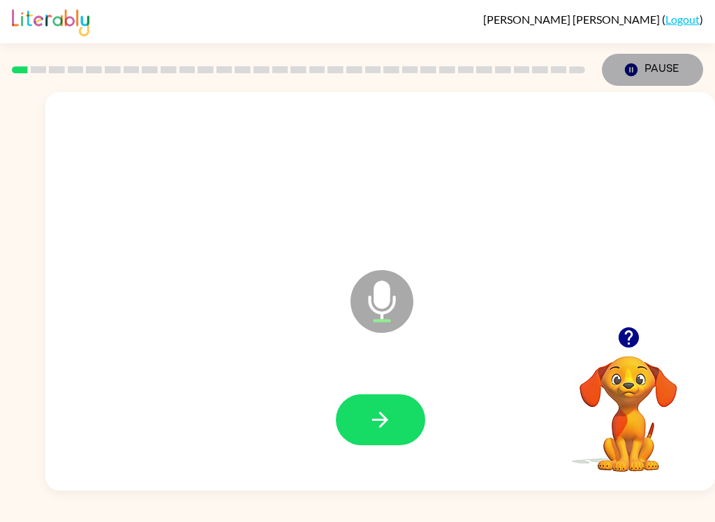
click at [634, 55] on button "Pause Pause" at bounding box center [651, 70] width 101 height 32
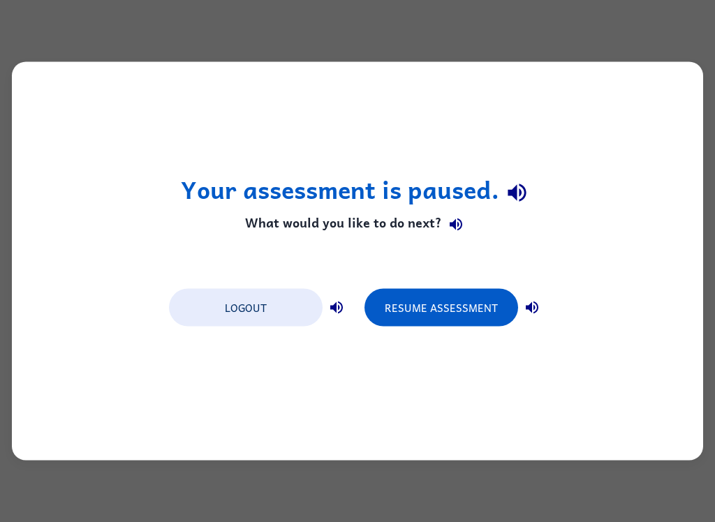
click at [419, 285] on div "Logout Resume Assessment" at bounding box center [357, 306] width 391 height 53
click at [454, 293] on button "Resume Assessment" at bounding box center [441, 308] width 154 height 38
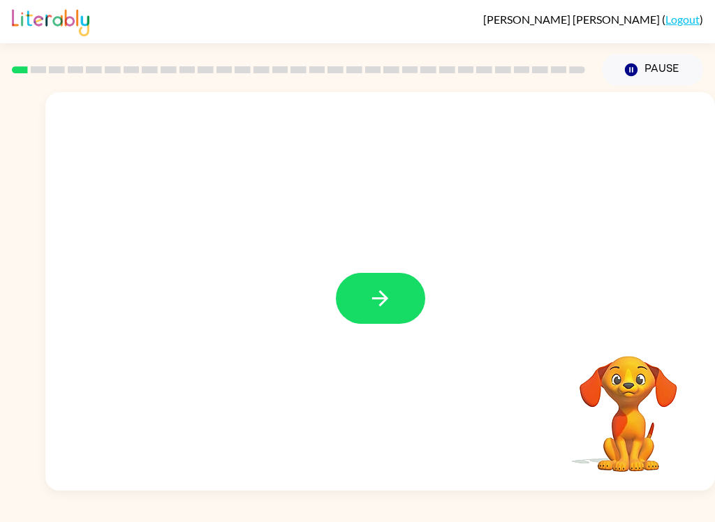
click at [394, 312] on button "button" at bounding box center [380, 298] width 89 height 51
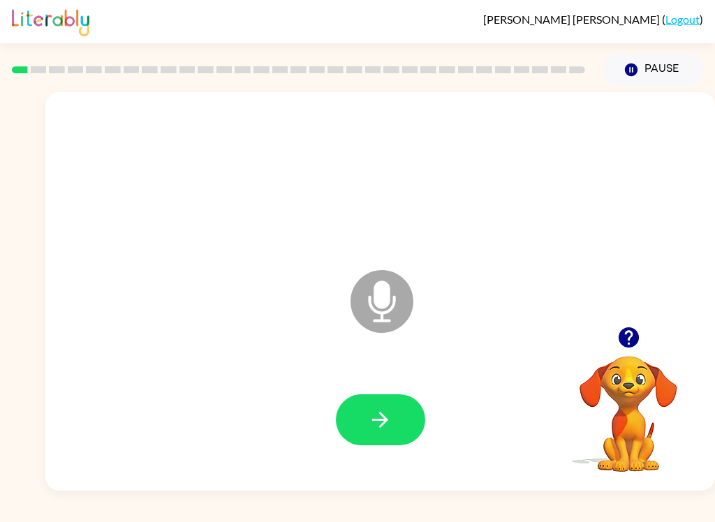
click at [397, 420] on button "button" at bounding box center [380, 419] width 89 height 51
click at [380, 417] on icon "button" at bounding box center [380, 420] width 24 height 24
click at [391, 422] on icon "button" at bounding box center [380, 420] width 24 height 24
click at [410, 428] on button "button" at bounding box center [380, 419] width 89 height 51
click at [377, 436] on button "button" at bounding box center [380, 419] width 89 height 51
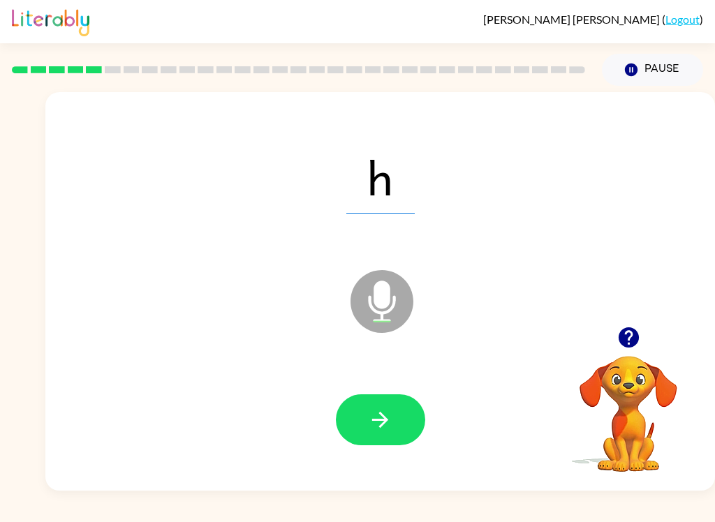
click at [391, 416] on icon "button" at bounding box center [380, 420] width 24 height 24
click at [387, 432] on icon "button" at bounding box center [380, 420] width 24 height 24
click at [387, 417] on icon "button" at bounding box center [380, 420] width 24 height 24
click at [405, 419] on button "button" at bounding box center [380, 419] width 89 height 51
click at [419, 412] on button "button" at bounding box center [380, 419] width 89 height 51
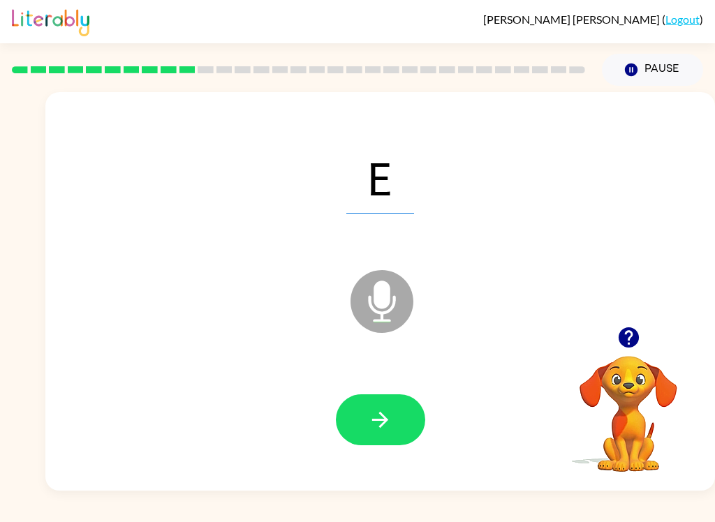
click at [382, 443] on button "button" at bounding box center [380, 419] width 89 height 51
click at [399, 426] on button "button" at bounding box center [380, 419] width 89 height 51
click at [394, 416] on button "button" at bounding box center [380, 419] width 89 height 51
click at [390, 396] on button "button" at bounding box center [380, 419] width 89 height 51
click at [405, 420] on button "button" at bounding box center [380, 419] width 89 height 51
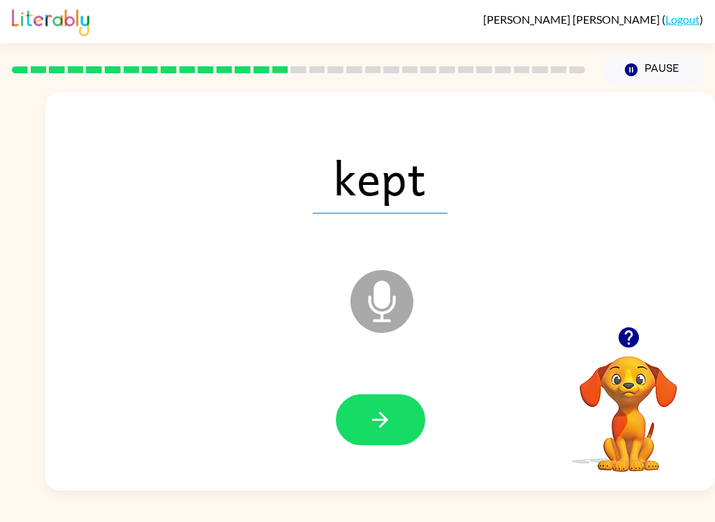
click at [395, 410] on button "button" at bounding box center [380, 419] width 89 height 51
click at [351, 431] on button "button" at bounding box center [380, 419] width 89 height 51
click at [387, 431] on icon "button" at bounding box center [380, 420] width 24 height 24
click at [393, 433] on button "button" at bounding box center [380, 419] width 89 height 51
click at [394, 424] on button "button" at bounding box center [380, 419] width 89 height 51
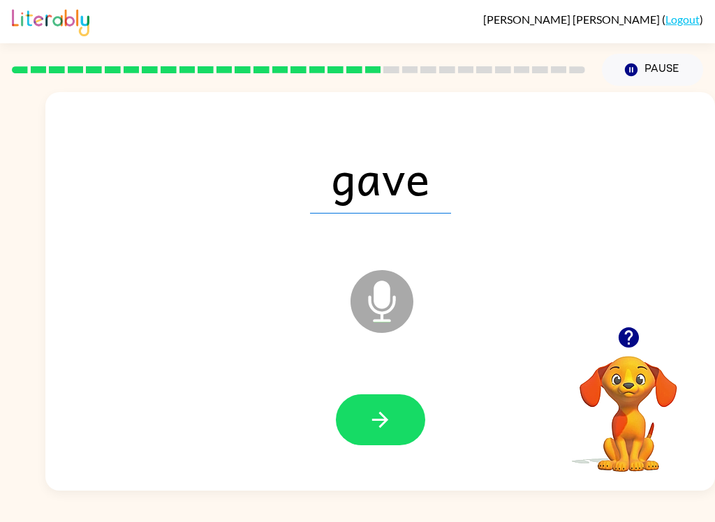
click at [375, 434] on button "button" at bounding box center [380, 419] width 89 height 51
click at [640, 347] on icon "button" at bounding box center [628, 337] width 24 height 24
click at [388, 427] on icon "button" at bounding box center [380, 420] width 24 height 24
click at [408, 424] on button "button" at bounding box center [380, 419] width 89 height 51
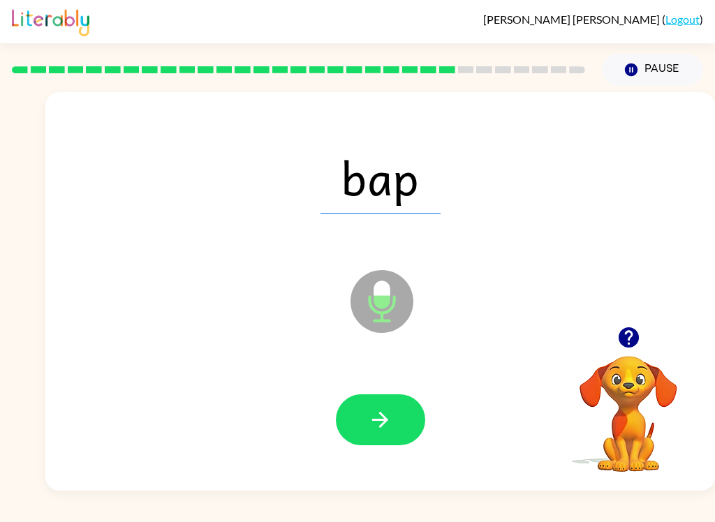
click at [382, 412] on icon "button" at bounding box center [380, 420] width 24 height 24
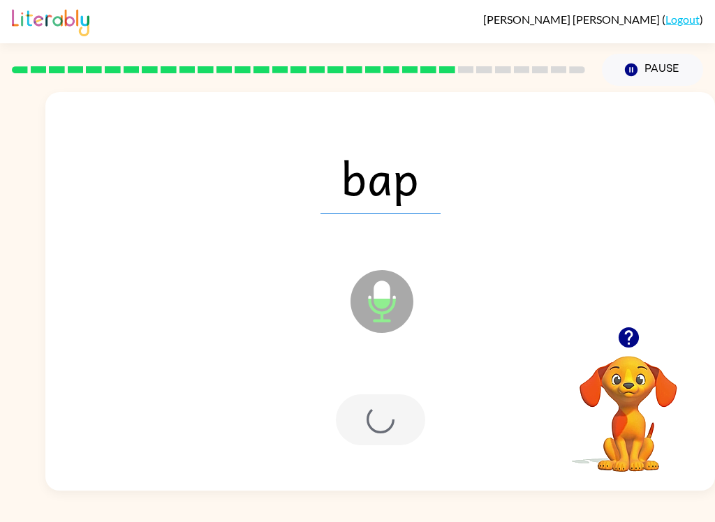
click at [387, 417] on div at bounding box center [380, 419] width 89 height 51
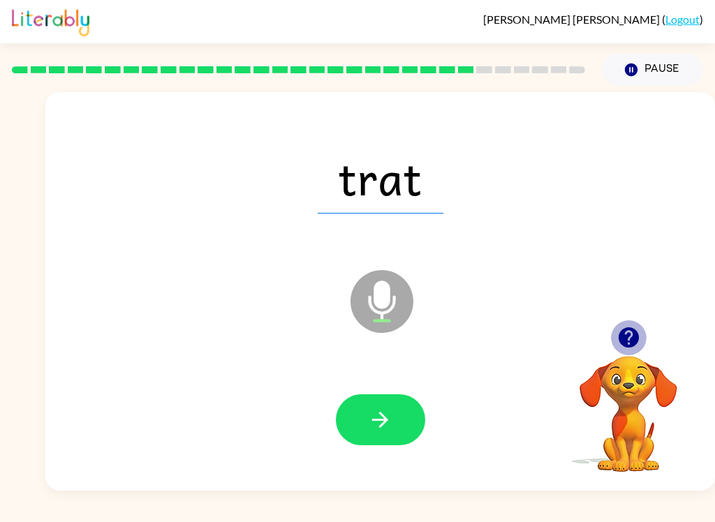
click at [625, 341] on icon "button" at bounding box center [628, 337] width 20 height 20
click at [376, 410] on icon "button" at bounding box center [380, 420] width 24 height 24
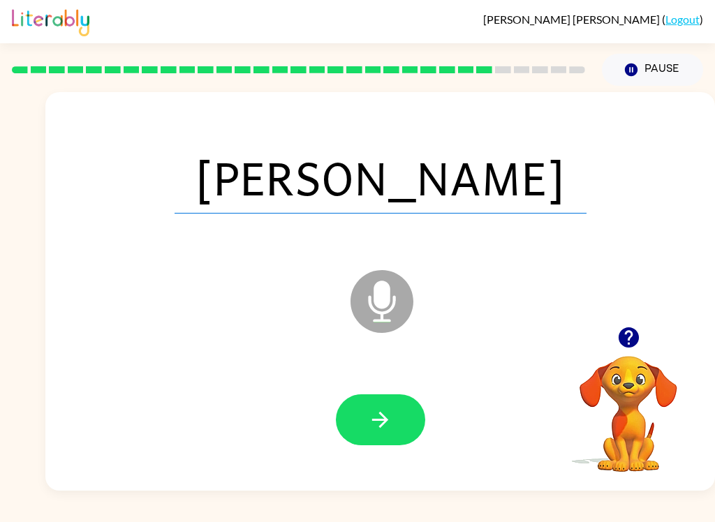
click at [356, 433] on button "button" at bounding box center [380, 419] width 89 height 51
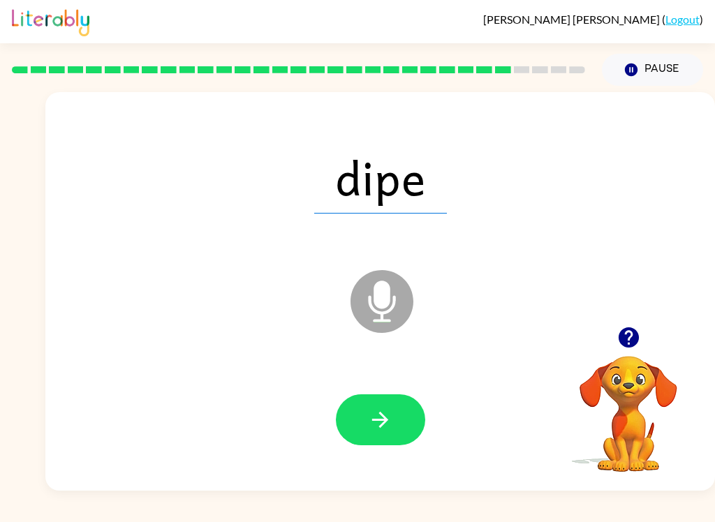
click at [374, 424] on icon "button" at bounding box center [380, 420] width 24 height 24
click at [362, 394] on button "button" at bounding box center [380, 419] width 89 height 51
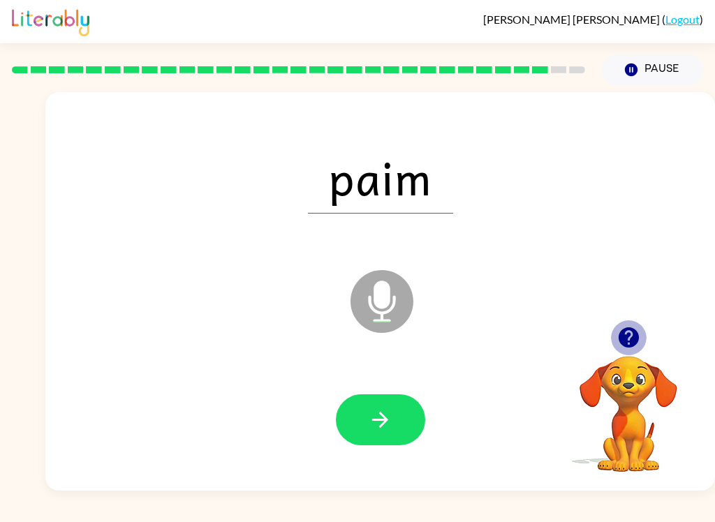
click at [631, 337] on icon "button" at bounding box center [628, 337] width 20 height 20
click at [627, 338] on icon "button" at bounding box center [628, 337] width 20 height 20
click at [633, 336] on icon "button" at bounding box center [628, 337] width 20 height 20
click at [362, 396] on button "button" at bounding box center [380, 419] width 89 height 51
click at [379, 423] on icon "button" at bounding box center [380, 420] width 24 height 24
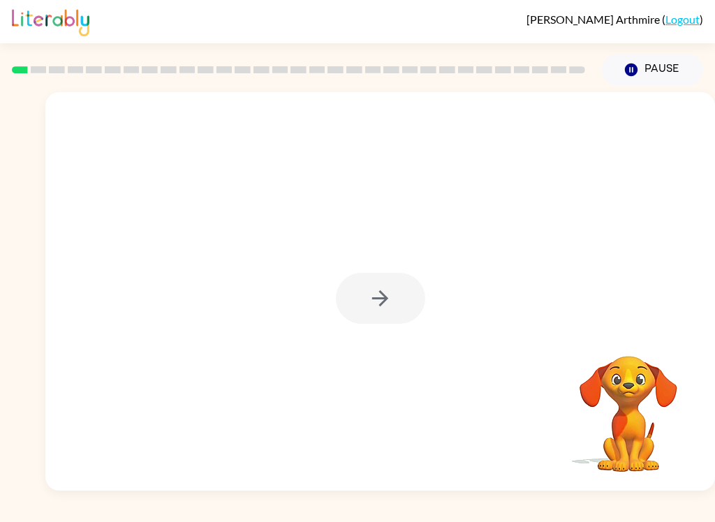
click at [379, 307] on div at bounding box center [380, 298] width 89 height 51
click at [379, 306] on div at bounding box center [380, 298] width 89 height 51
click at [397, 295] on div at bounding box center [380, 298] width 89 height 51
click at [396, 208] on div at bounding box center [379, 291] width 669 height 398
click at [378, 304] on icon "button" at bounding box center [380, 298] width 24 height 24
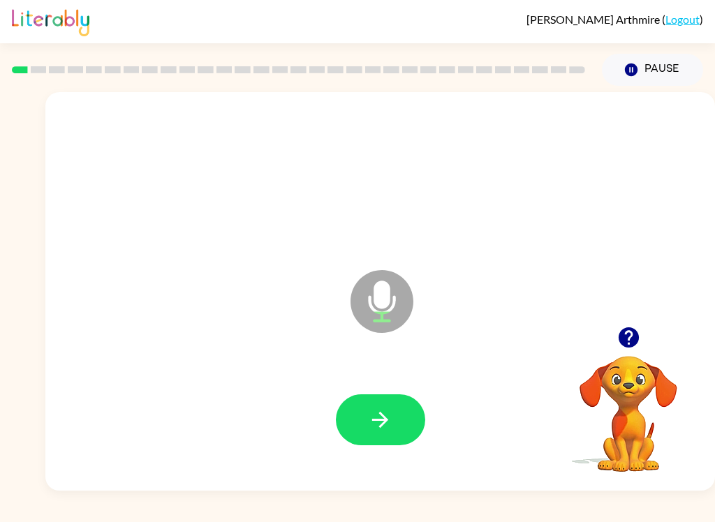
click at [386, 424] on icon "button" at bounding box center [380, 420] width 24 height 24
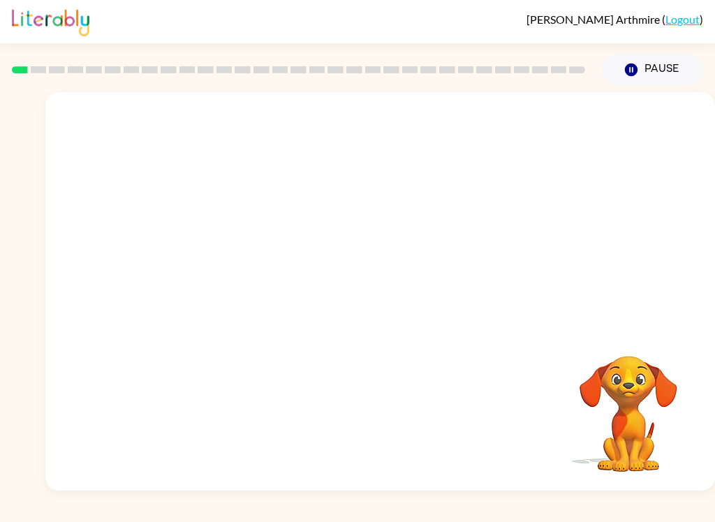
click at [631, 341] on video "Your browser must support playing .mp4 files to use Literably. Please try using…" at bounding box center [628, 404] width 140 height 140
click at [635, 354] on video "Your browser must support playing .mp4 files to use Literably. Please try using…" at bounding box center [628, 404] width 140 height 140
click at [638, 332] on div at bounding box center [379, 291] width 669 height 398
click at [640, 334] on div at bounding box center [379, 291] width 669 height 398
click at [639, 338] on video "Your browser must support playing .mp4 files to use Literably. Please try using…" at bounding box center [628, 404] width 140 height 140
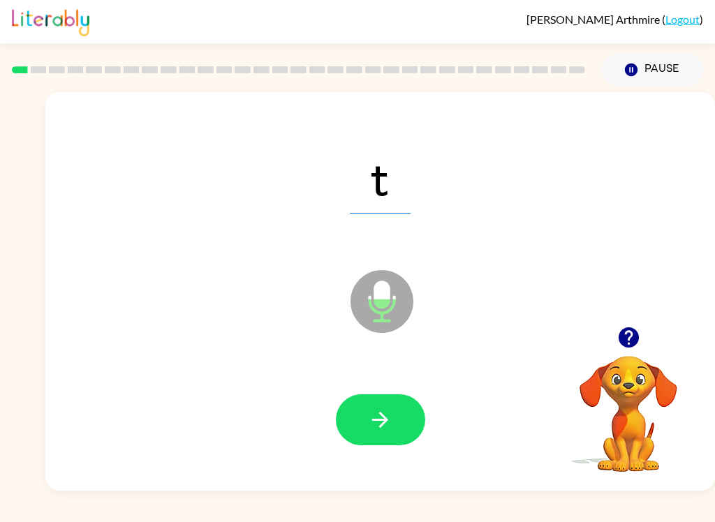
click at [397, 421] on button "button" at bounding box center [380, 419] width 89 height 51
click at [384, 419] on icon "button" at bounding box center [380, 420] width 16 height 16
click at [389, 420] on icon "button" at bounding box center [380, 420] width 24 height 24
click at [377, 426] on icon "button" at bounding box center [380, 420] width 24 height 24
click at [624, 341] on icon "button" at bounding box center [628, 337] width 20 height 20
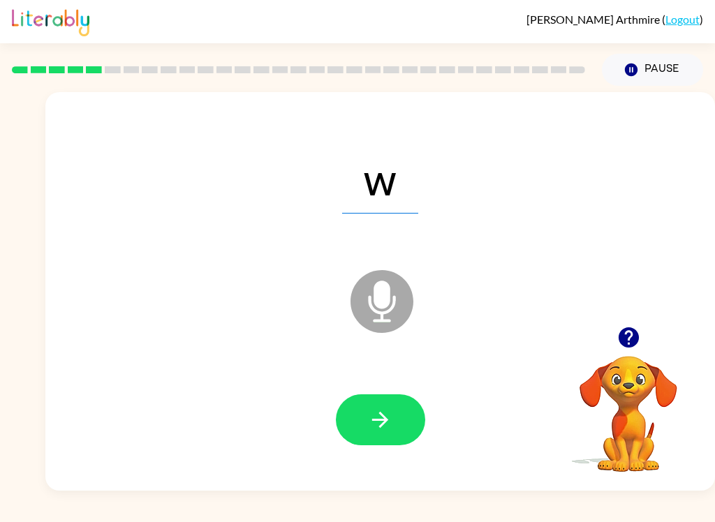
click at [384, 419] on icon "button" at bounding box center [380, 420] width 16 height 16
click at [374, 425] on icon "button" at bounding box center [380, 420] width 24 height 24
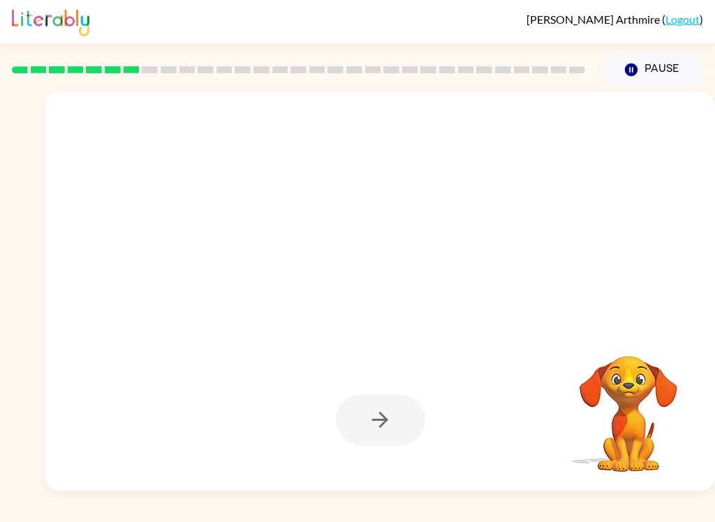
click at [629, 338] on video "Your browser must support playing .mp4 files to use Literably. Please try using…" at bounding box center [628, 404] width 140 height 140
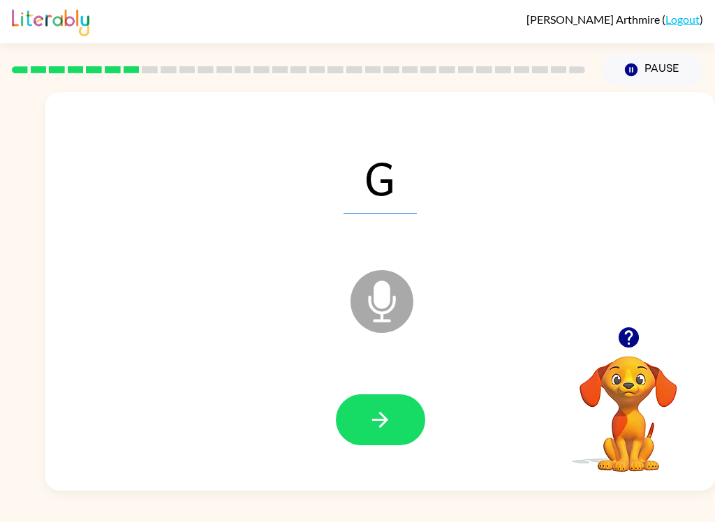
click at [635, 343] on icon "button" at bounding box center [628, 337] width 20 height 20
click at [394, 434] on button "button" at bounding box center [380, 419] width 89 height 51
click at [634, 334] on icon "button" at bounding box center [628, 337] width 20 height 20
click at [382, 424] on icon "button" at bounding box center [380, 420] width 24 height 24
click at [375, 428] on icon "button" at bounding box center [380, 420] width 24 height 24
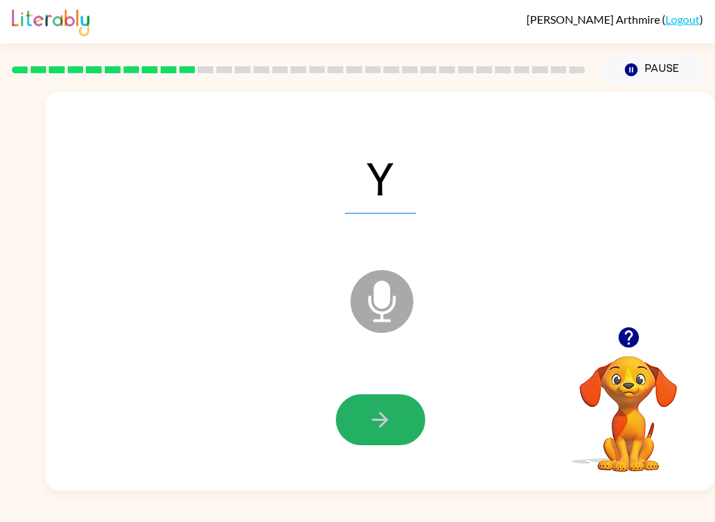
click at [378, 419] on icon "button" at bounding box center [380, 420] width 16 height 16
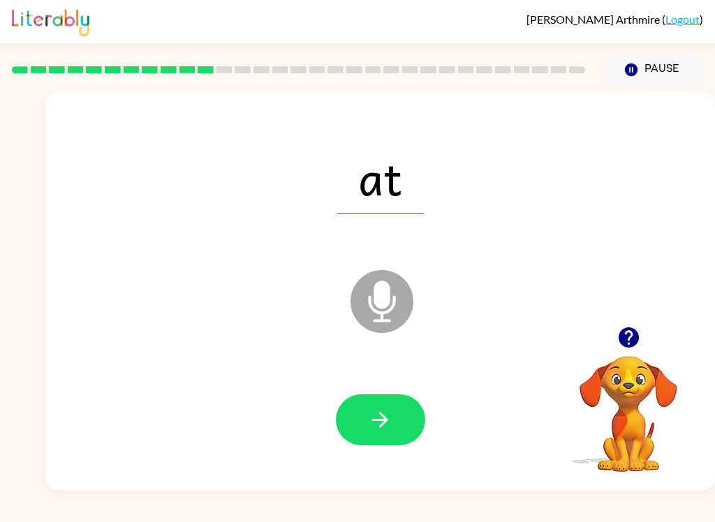
click at [355, 408] on button "button" at bounding box center [380, 419] width 89 height 51
click at [405, 437] on button "button" at bounding box center [380, 419] width 89 height 51
click at [375, 421] on icon "button" at bounding box center [380, 420] width 16 height 16
click at [627, 339] on icon "button" at bounding box center [628, 337] width 20 height 20
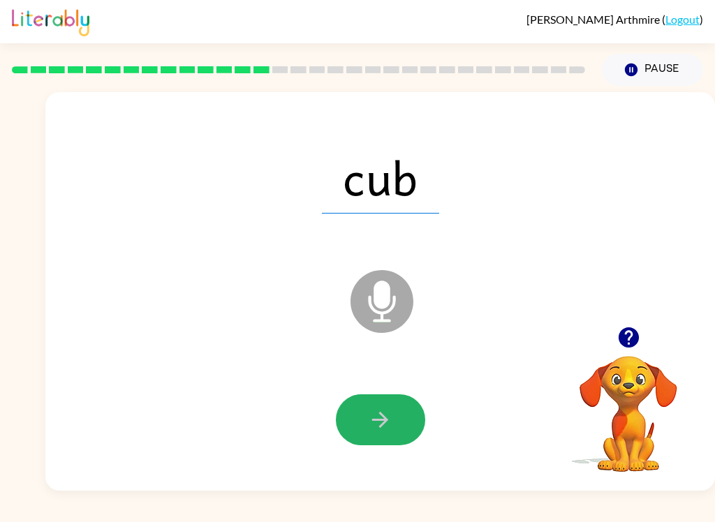
click at [405, 434] on button "button" at bounding box center [380, 419] width 89 height 51
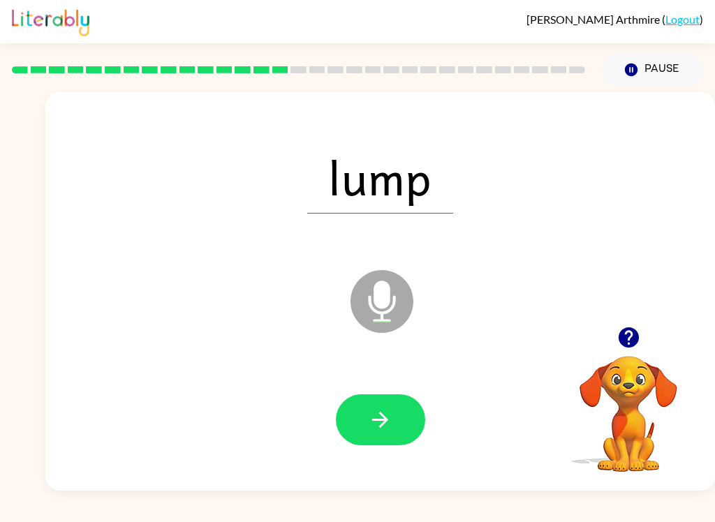
click at [368, 431] on icon "button" at bounding box center [380, 420] width 24 height 24
click at [376, 428] on icon "button" at bounding box center [380, 420] width 24 height 24
click at [396, 429] on button "button" at bounding box center [380, 419] width 89 height 51
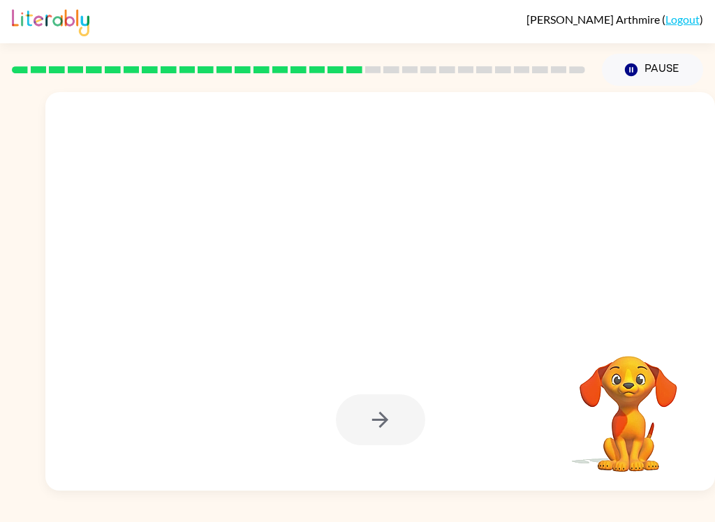
click at [377, 424] on div at bounding box center [380, 419] width 89 height 51
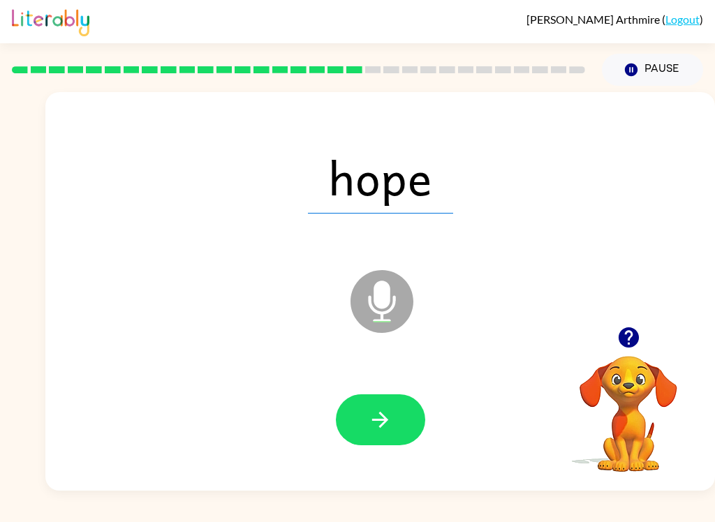
click at [409, 426] on button "button" at bounding box center [380, 419] width 89 height 51
click at [368, 444] on button "button" at bounding box center [380, 419] width 89 height 51
click at [379, 434] on button "button" at bounding box center [380, 419] width 89 height 51
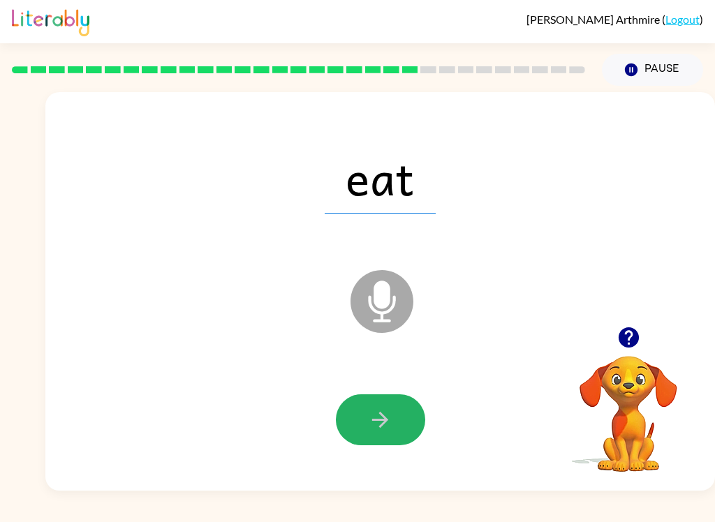
click at [377, 441] on button "button" at bounding box center [380, 419] width 89 height 51
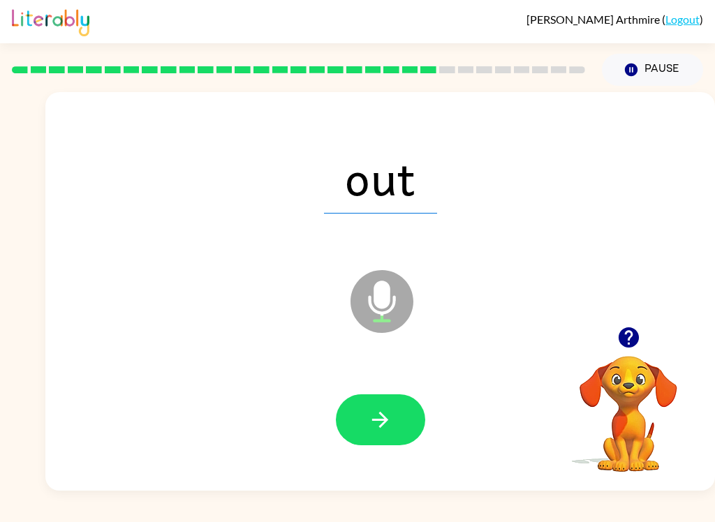
click at [368, 420] on icon "button" at bounding box center [380, 420] width 24 height 24
click at [377, 417] on icon "button" at bounding box center [380, 420] width 24 height 24
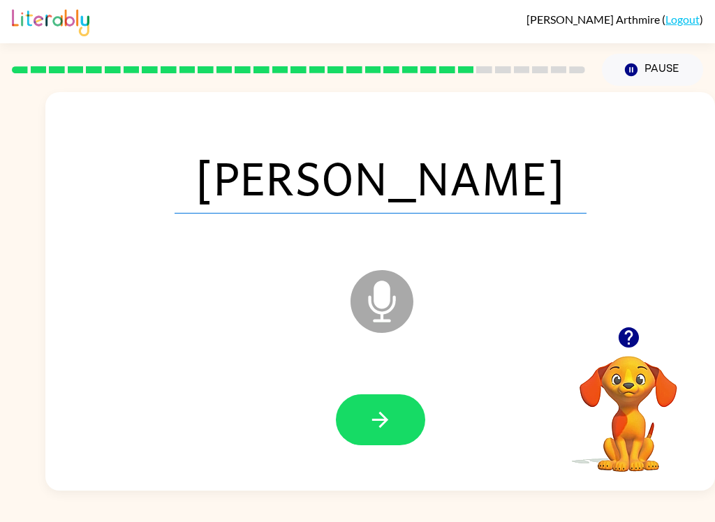
click at [384, 429] on icon "button" at bounding box center [380, 420] width 24 height 24
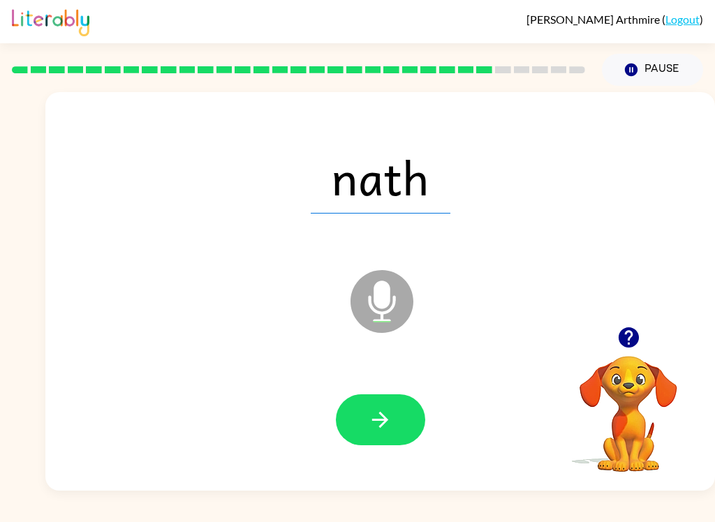
click at [395, 421] on button "button" at bounding box center [380, 419] width 89 height 51
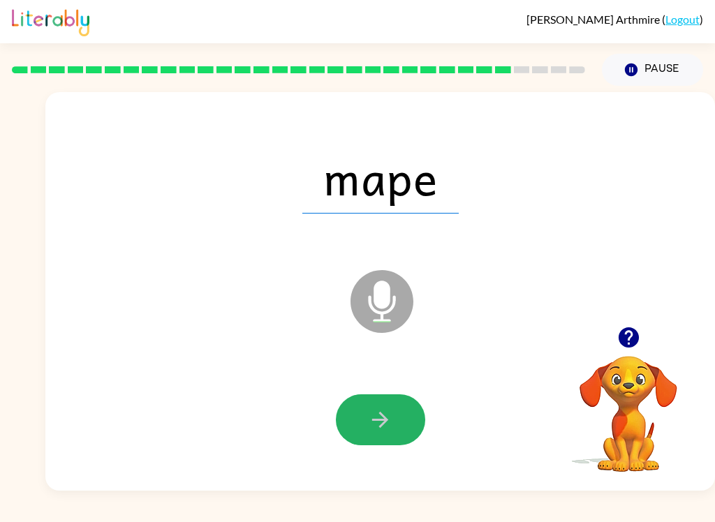
click at [362, 416] on button "button" at bounding box center [380, 419] width 89 height 51
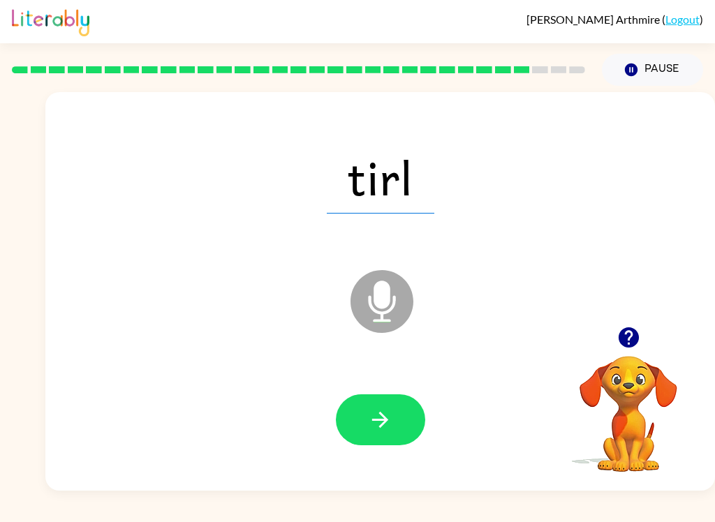
click at [388, 436] on button "button" at bounding box center [380, 419] width 89 height 51
click at [374, 412] on icon "button" at bounding box center [380, 420] width 24 height 24
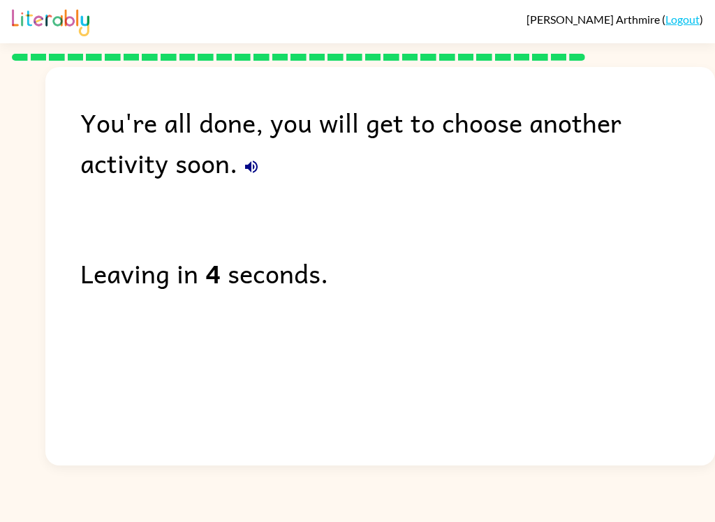
click at [237, 177] on button "button" at bounding box center [251, 167] width 28 height 28
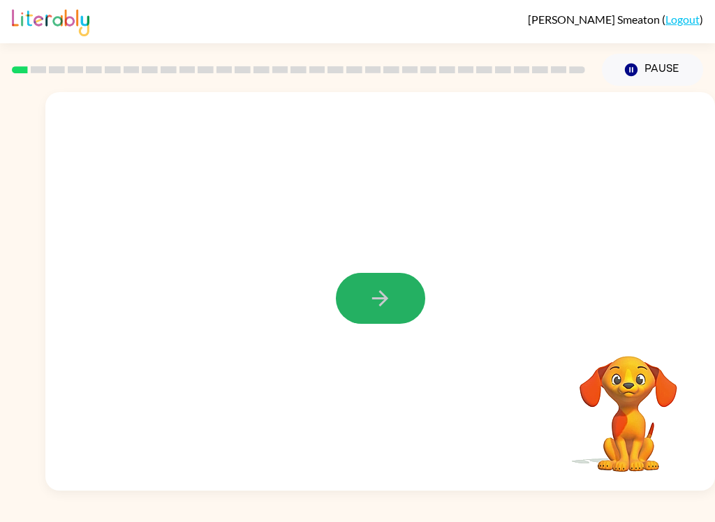
click at [384, 287] on icon "button" at bounding box center [380, 298] width 24 height 24
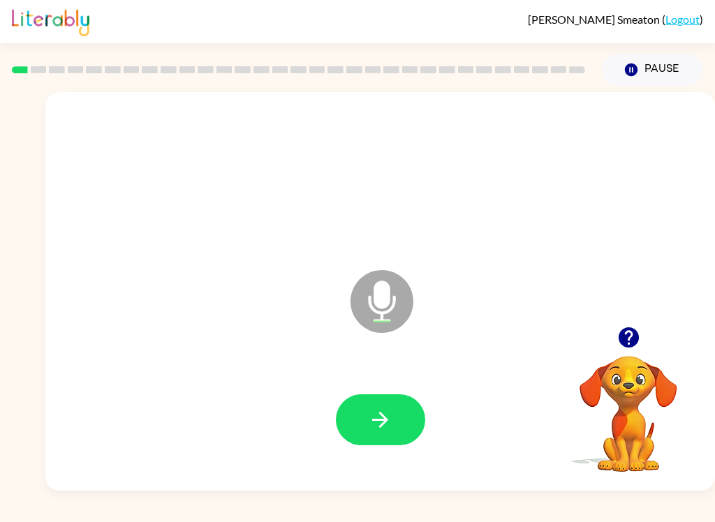
click at [403, 429] on button "button" at bounding box center [380, 419] width 89 height 51
click at [387, 426] on icon "button" at bounding box center [380, 420] width 24 height 24
click at [404, 414] on button "button" at bounding box center [380, 419] width 89 height 51
click at [395, 430] on button "button" at bounding box center [380, 419] width 89 height 51
click at [362, 412] on button "button" at bounding box center [380, 419] width 89 height 51
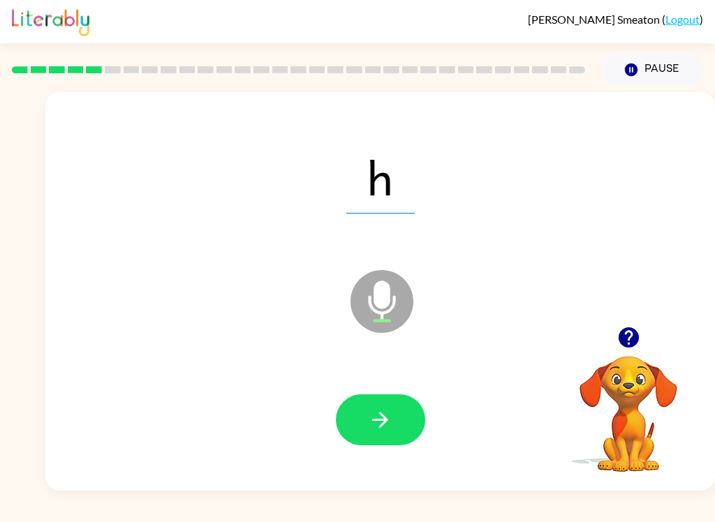
click at [392, 412] on button "button" at bounding box center [380, 419] width 89 height 51
click at [382, 428] on icon "button" at bounding box center [380, 420] width 24 height 24
click at [375, 419] on icon "button" at bounding box center [380, 420] width 24 height 24
click at [384, 434] on button "button" at bounding box center [380, 419] width 89 height 51
click at [401, 415] on button "button" at bounding box center [380, 419] width 89 height 51
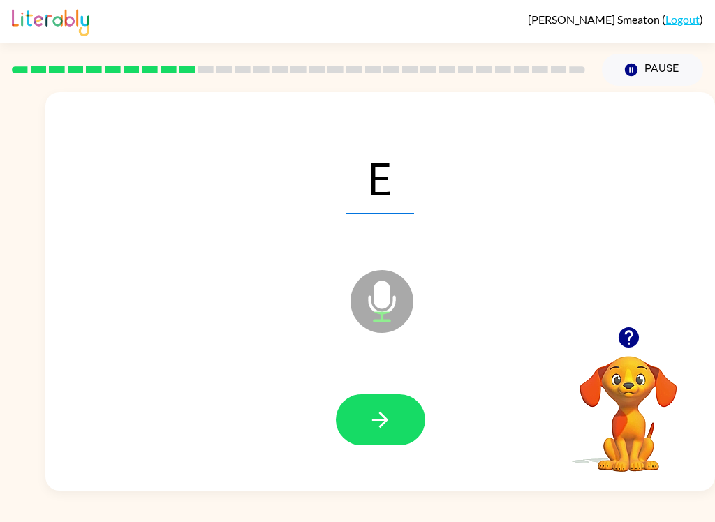
click at [396, 436] on button "button" at bounding box center [380, 419] width 89 height 51
click at [396, 436] on div at bounding box center [380, 419] width 89 height 51
click at [390, 432] on icon "button" at bounding box center [380, 420] width 24 height 24
click at [403, 428] on button "button" at bounding box center [380, 419] width 89 height 51
click at [404, 439] on button "button" at bounding box center [380, 419] width 89 height 51
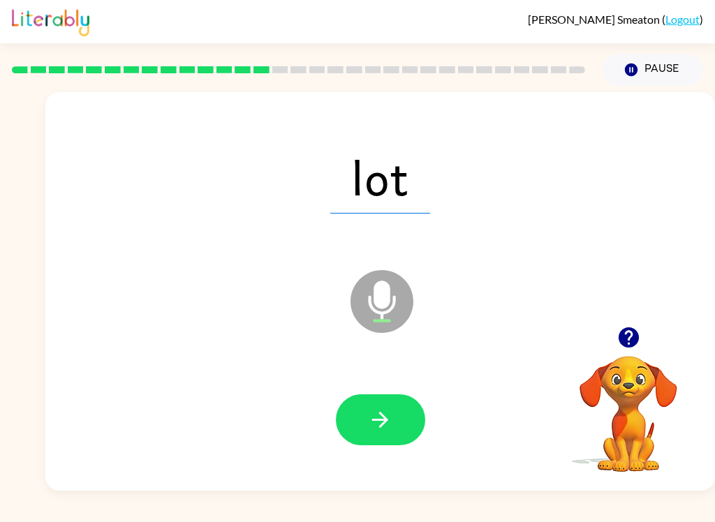
click at [393, 434] on button "button" at bounding box center [380, 419] width 89 height 51
click at [403, 403] on button "button" at bounding box center [380, 419] width 89 height 51
click at [384, 405] on button "button" at bounding box center [380, 419] width 89 height 51
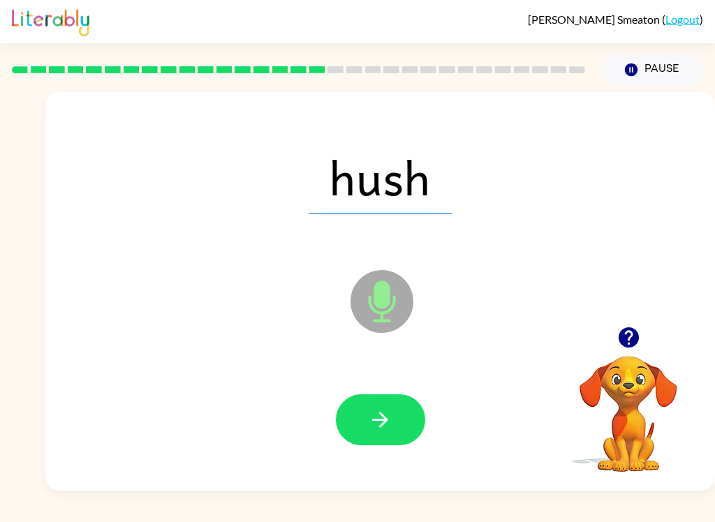
click at [390, 426] on icon "button" at bounding box center [380, 420] width 24 height 24
click at [377, 421] on icon "button" at bounding box center [380, 420] width 16 height 16
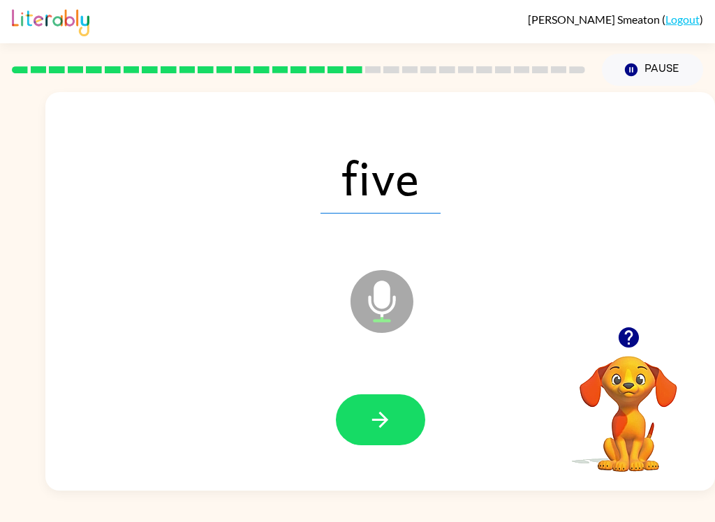
click at [388, 422] on icon "button" at bounding box center [380, 420] width 24 height 24
click at [382, 421] on icon "button" at bounding box center [380, 420] width 24 height 24
click at [390, 419] on icon "button" at bounding box center [380, 420] width 24 height 24
click at [383, 444] on button "button" at bounding box center [380, 419] width 89 height 51
click at [382, 425] on icon "button" at bounding box center [380, 420] width 16 height 16
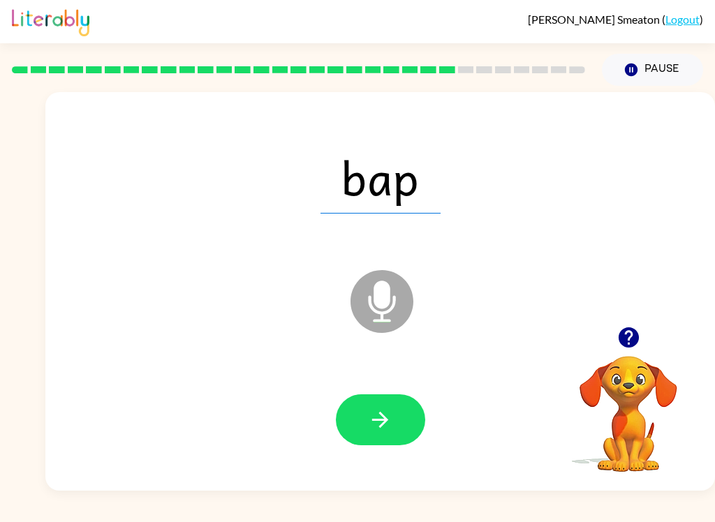
click at [414, 408] on button "button" at bounding box center [380, 419] width 89 height 51
click at [391, 426] on icon "button" at bounding box center [380, 420] width 24 height 24
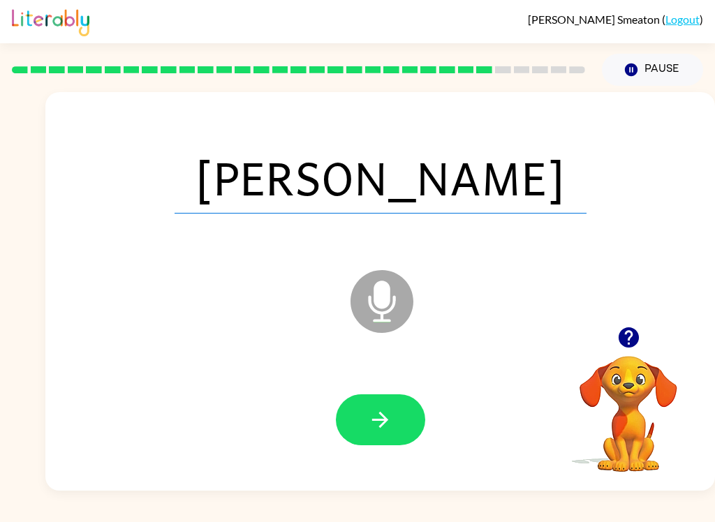
click at [390, 427] on icon "button" at bounding box center [380, 420] width 24 height 24
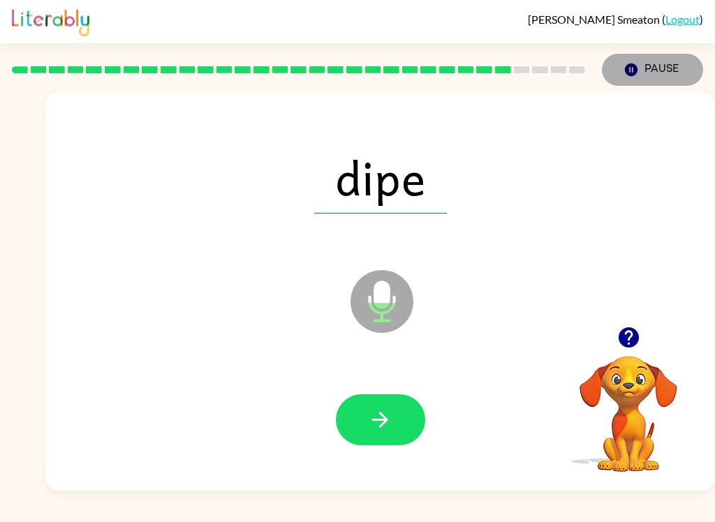
click at [655, 73] on button "Pause Pause" at bounding box center [651, 70] width 101 height 32
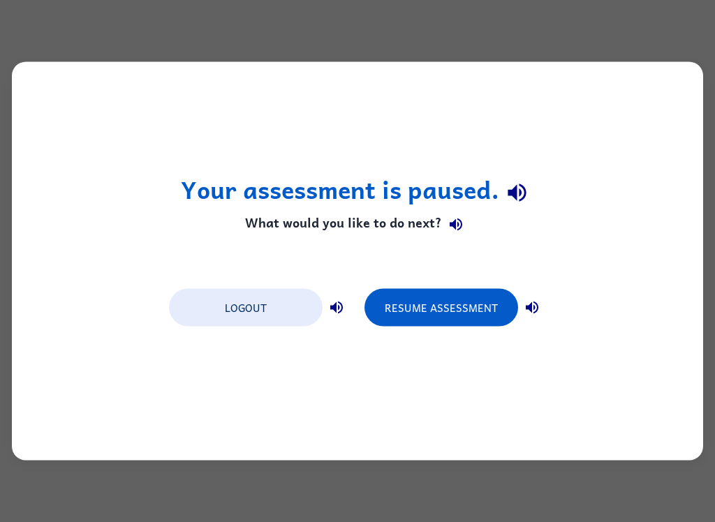
click at [405, 306] on button "Resume Assessment" at bounding box center [441, 308] width 154 height 38
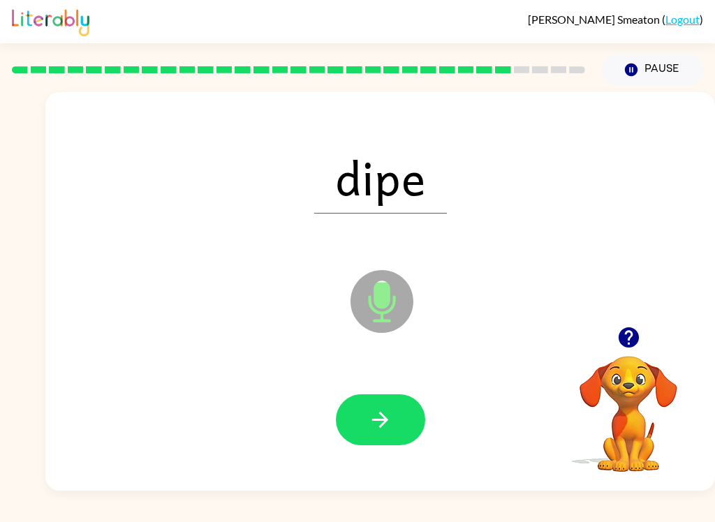
click at [382, 404] on button "button" at bounding box center [380, 419] width 89 height 51
click at [387, 428] on icon "button" at bounding box center [380, 420] width 24 height 24
